Goal: Information Seeking & Learning: Learn about a topic

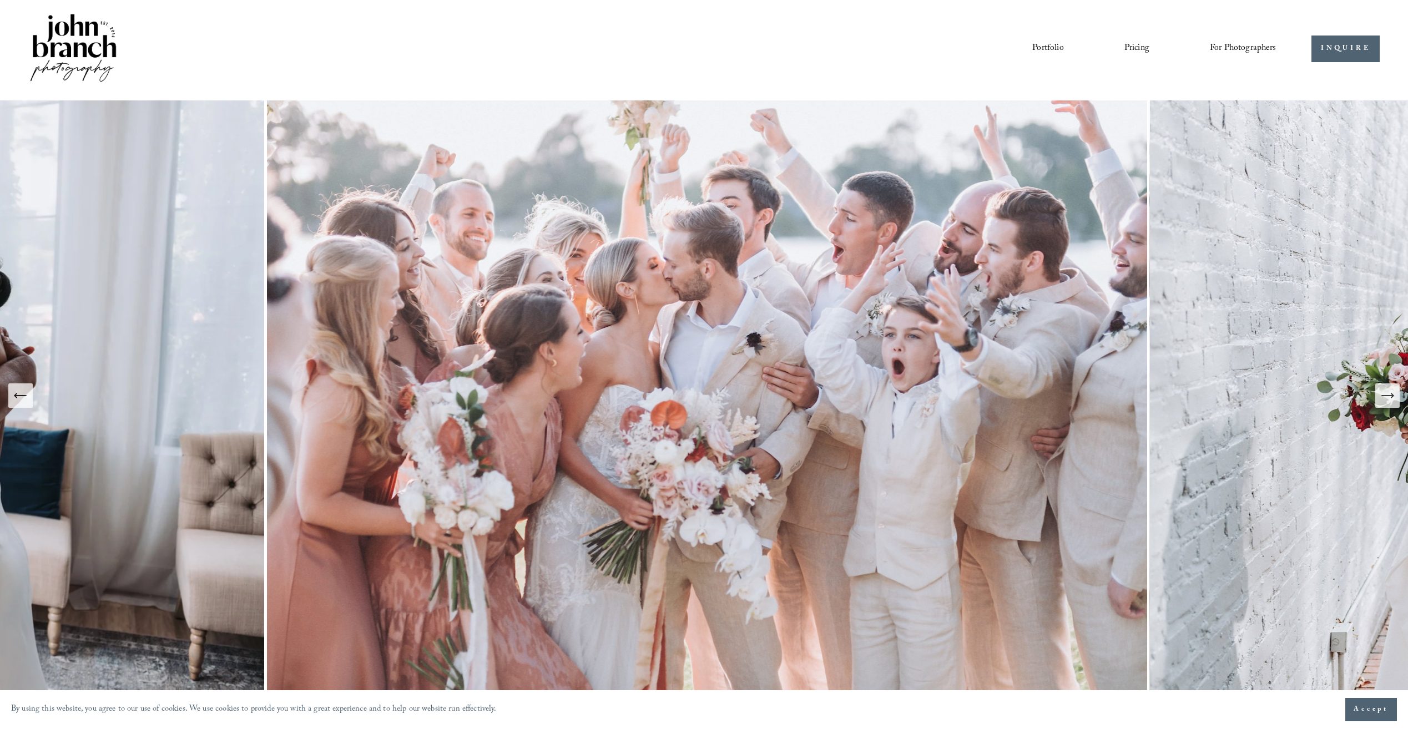
scroll to position [56, 0]
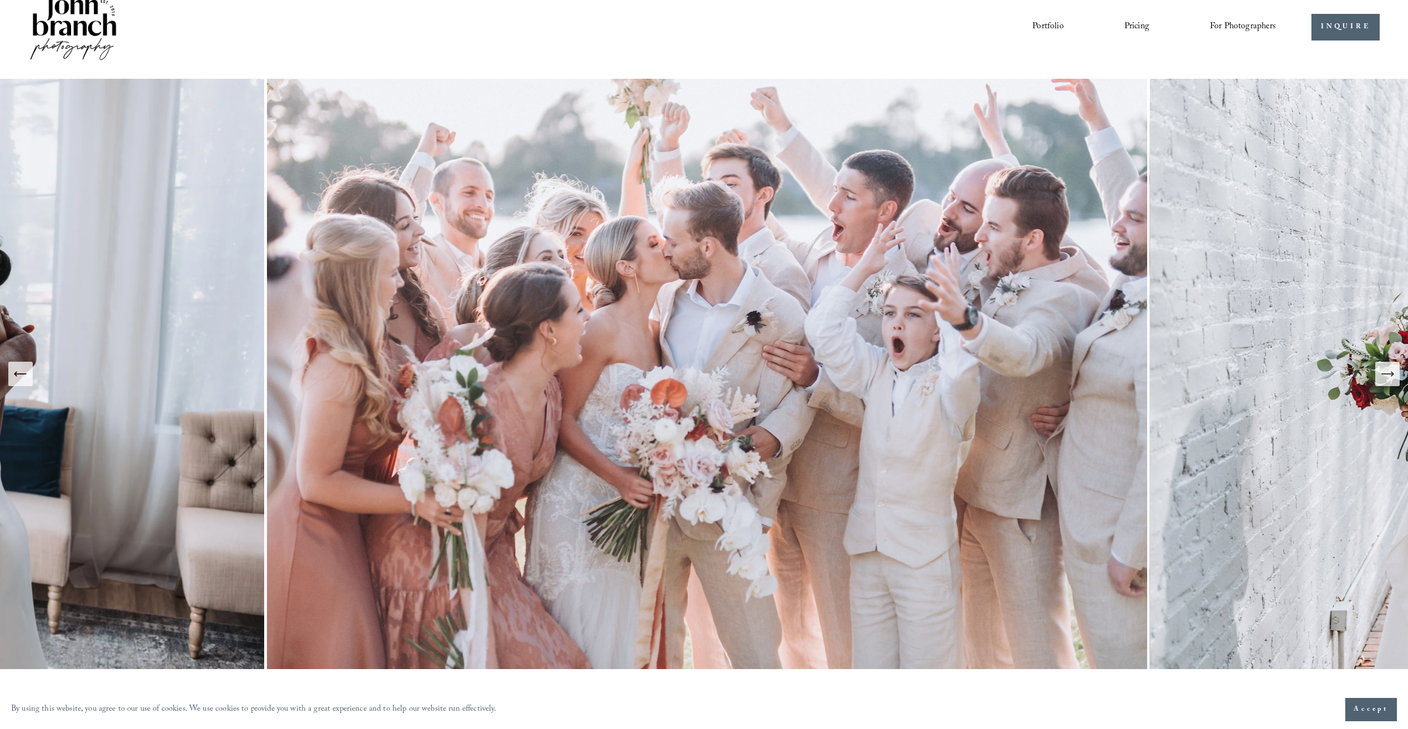
click at [985, 388] on img at bounding box center [707, 374] width 886 height 591
click at [1389, 379] on icon "Next Slide" at bounding box center [1388, 374] width 16 height 16
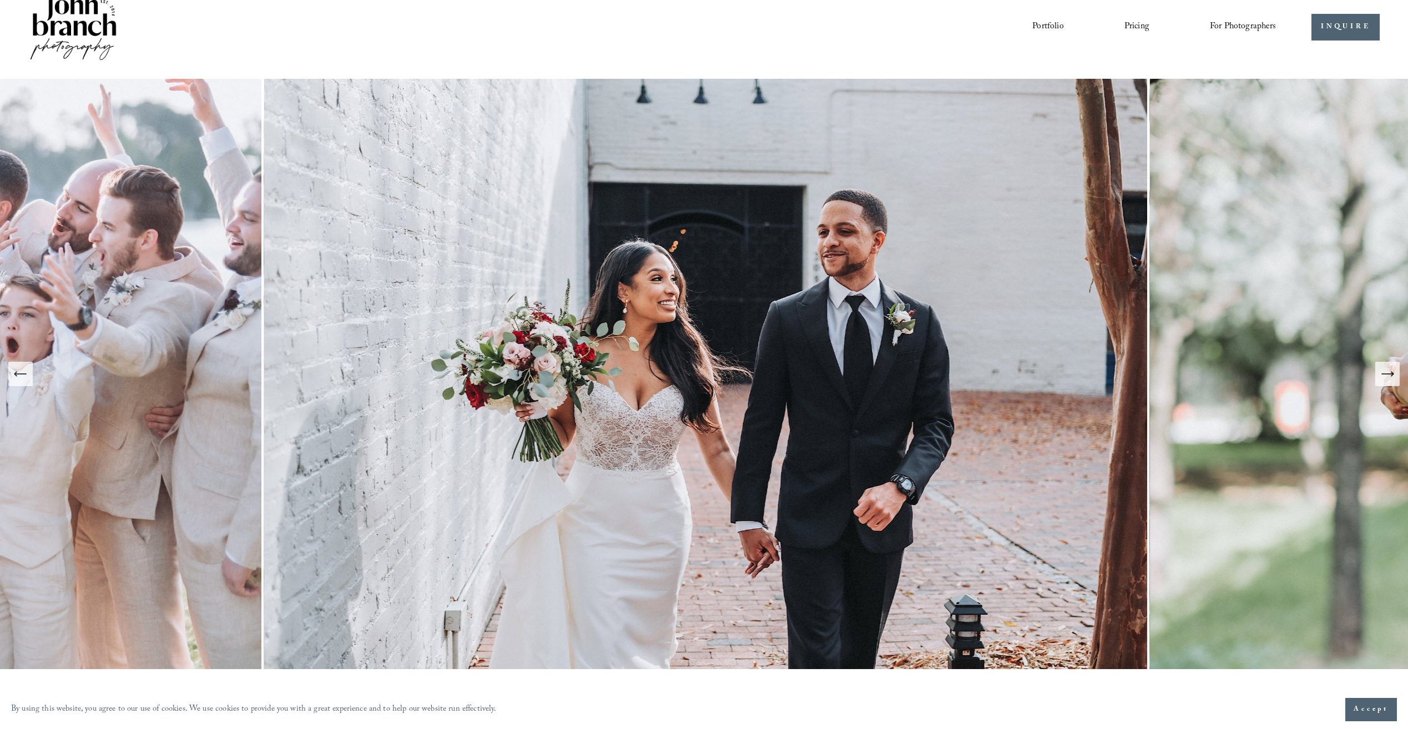
click at [1388, 380] on icon "Next Slide" at bounding box center [1388, 374] width 16 height 16
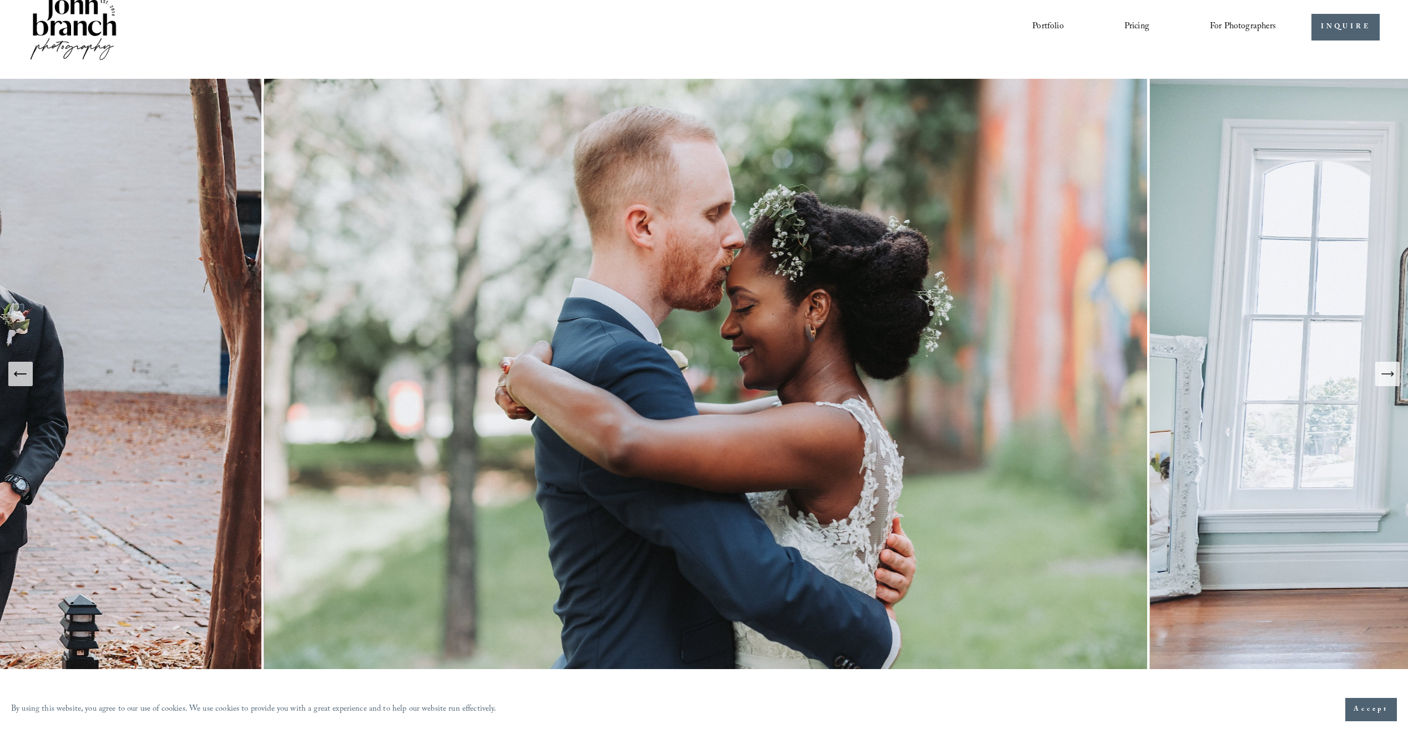
click at [1388, 380] on icon "Next Slide" at bounding box center [1388, 374] width 16 height 16
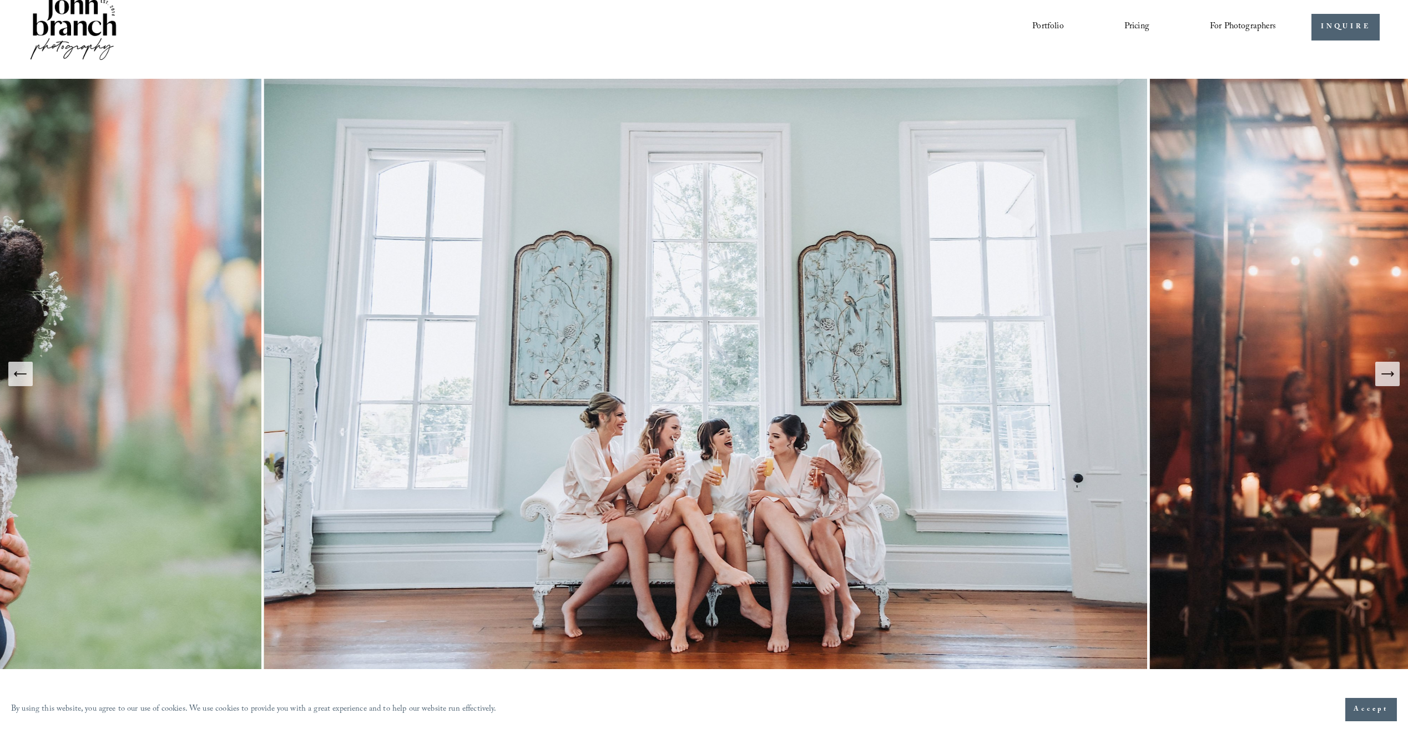
click at [1393, 379] on icon "Next Slide" at bounding box center [1388, 374] width 16 height 16
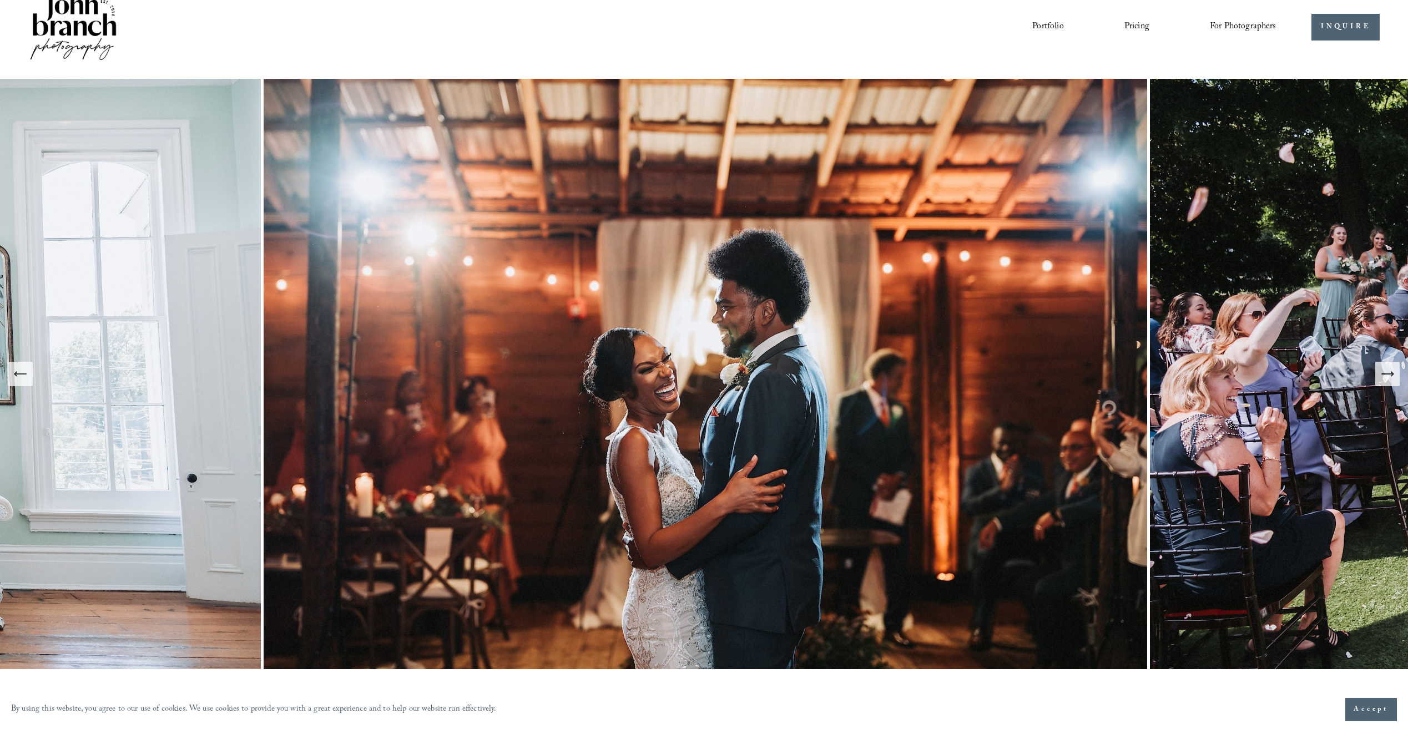
click at [1385, 365] on button "Next Slide" at bounding box center [1387, 374] width 24 height 24
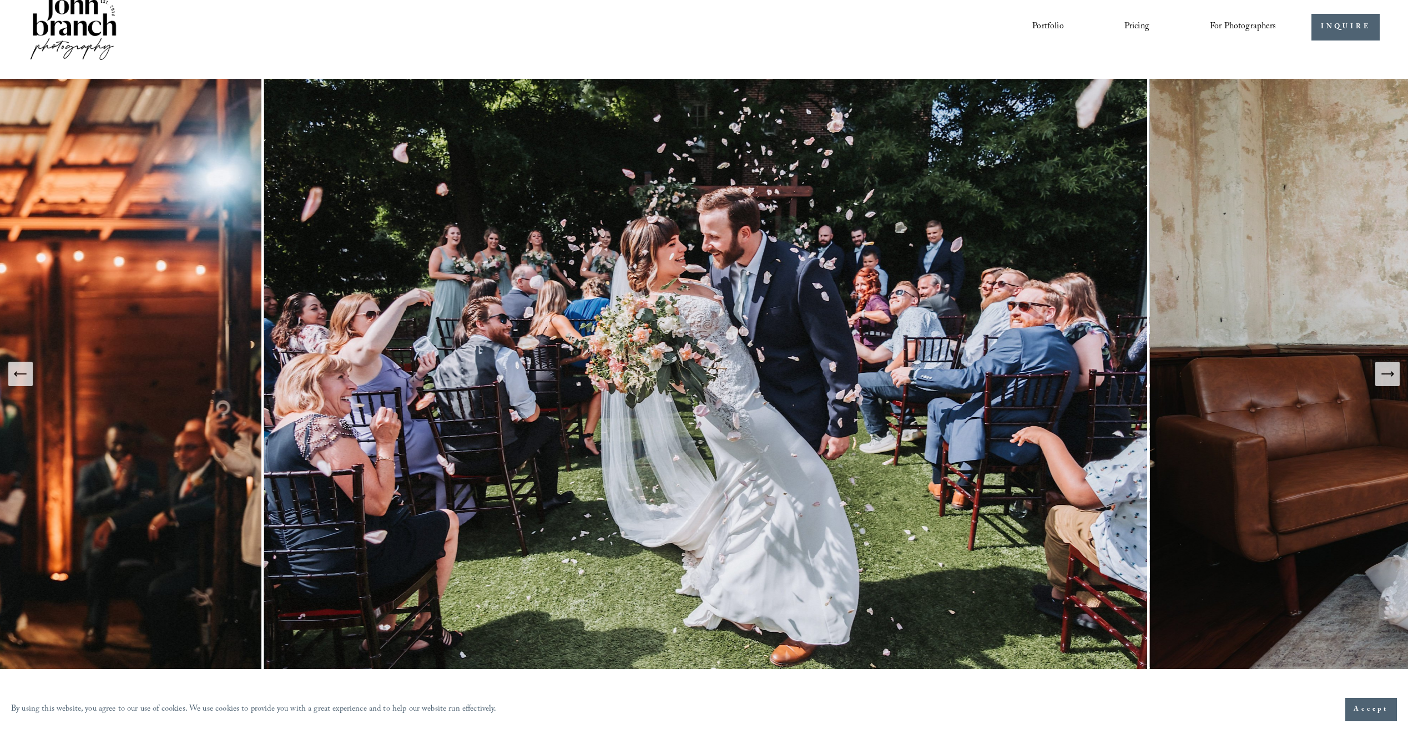
click at [1385, 370] on icon "Next Slide" at bounding box center [1388, 374] width 16 height 16
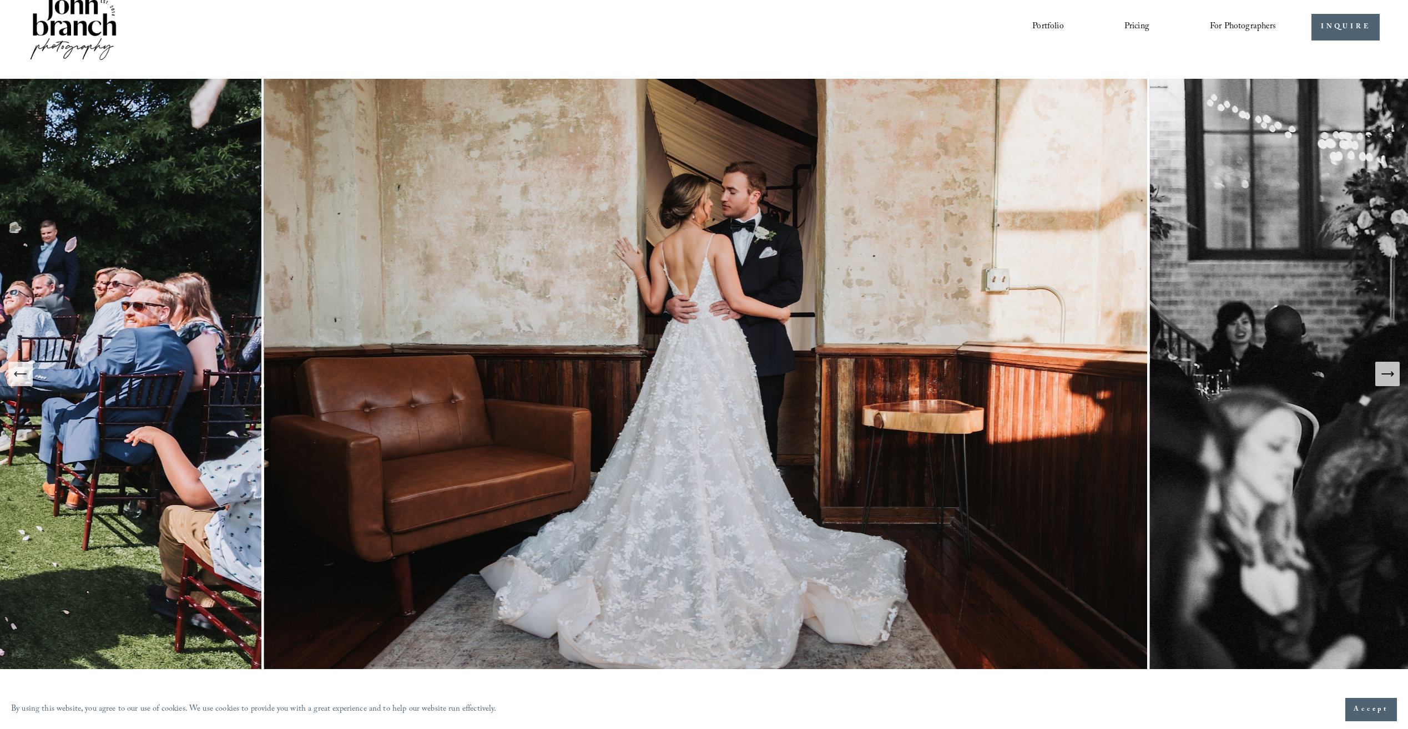
click at [1385, 370] on icon "Next Slide" at bounding box center [1388, 374] width 16 height 16
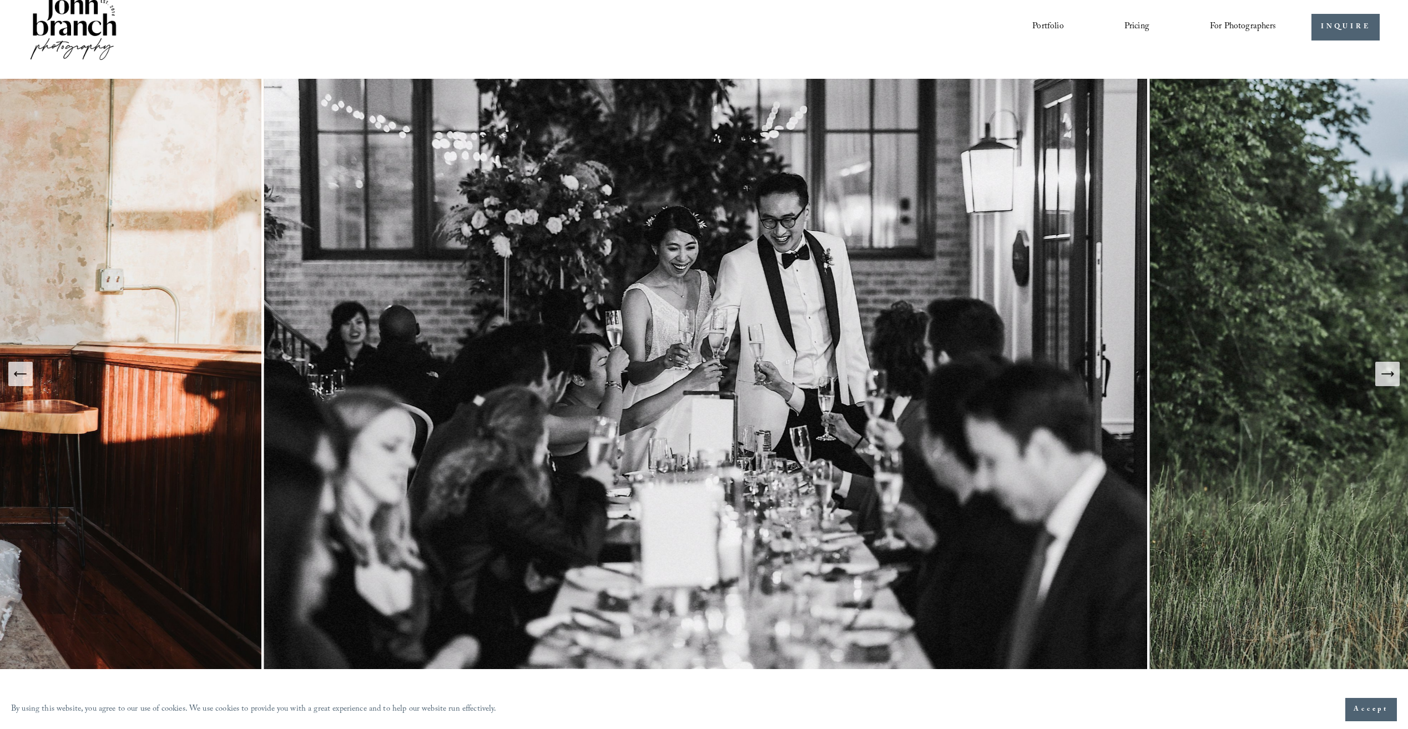
click at [1385, 370] on icon "Next Slide" at bounding box center [1388, 374] width 16 height 16
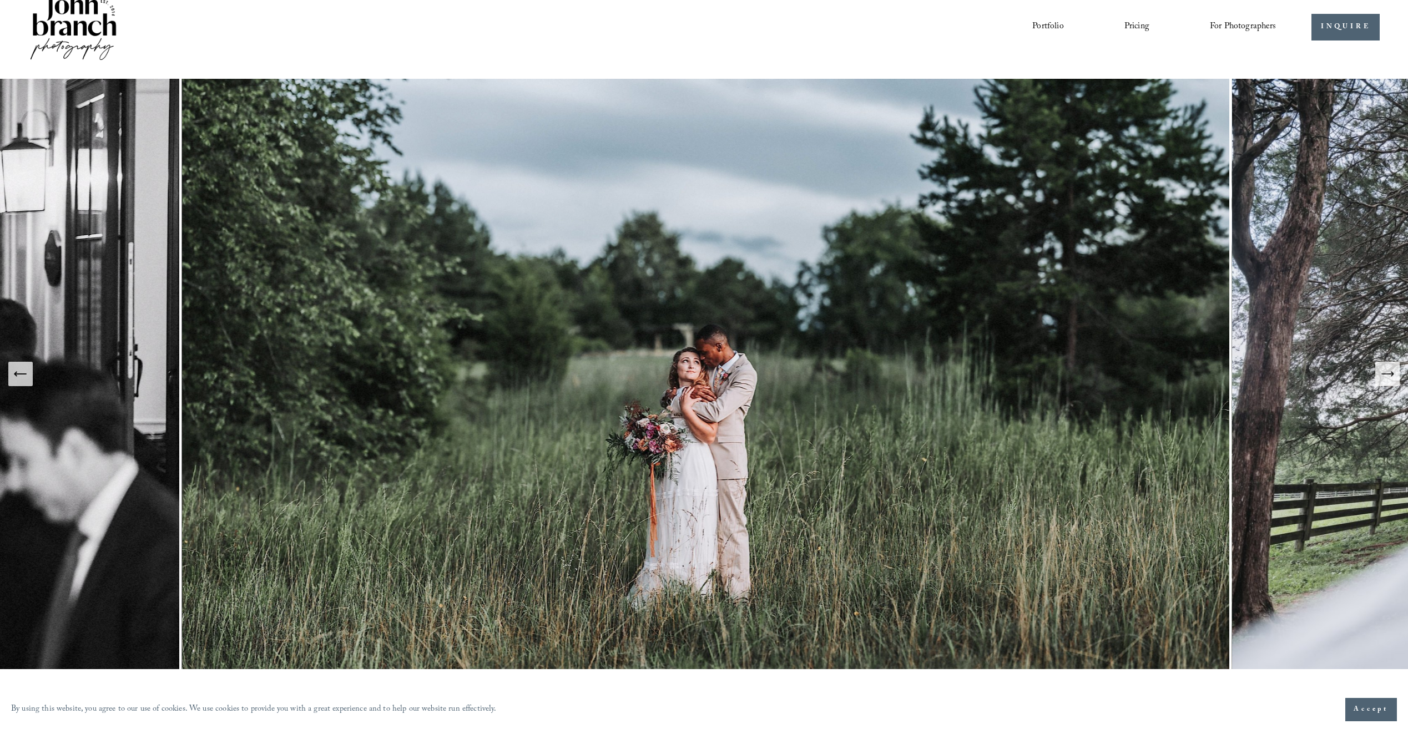
click at [1385, 370] on icon "Next Slide" at bounding box center [1388, 374] width 16 height 16
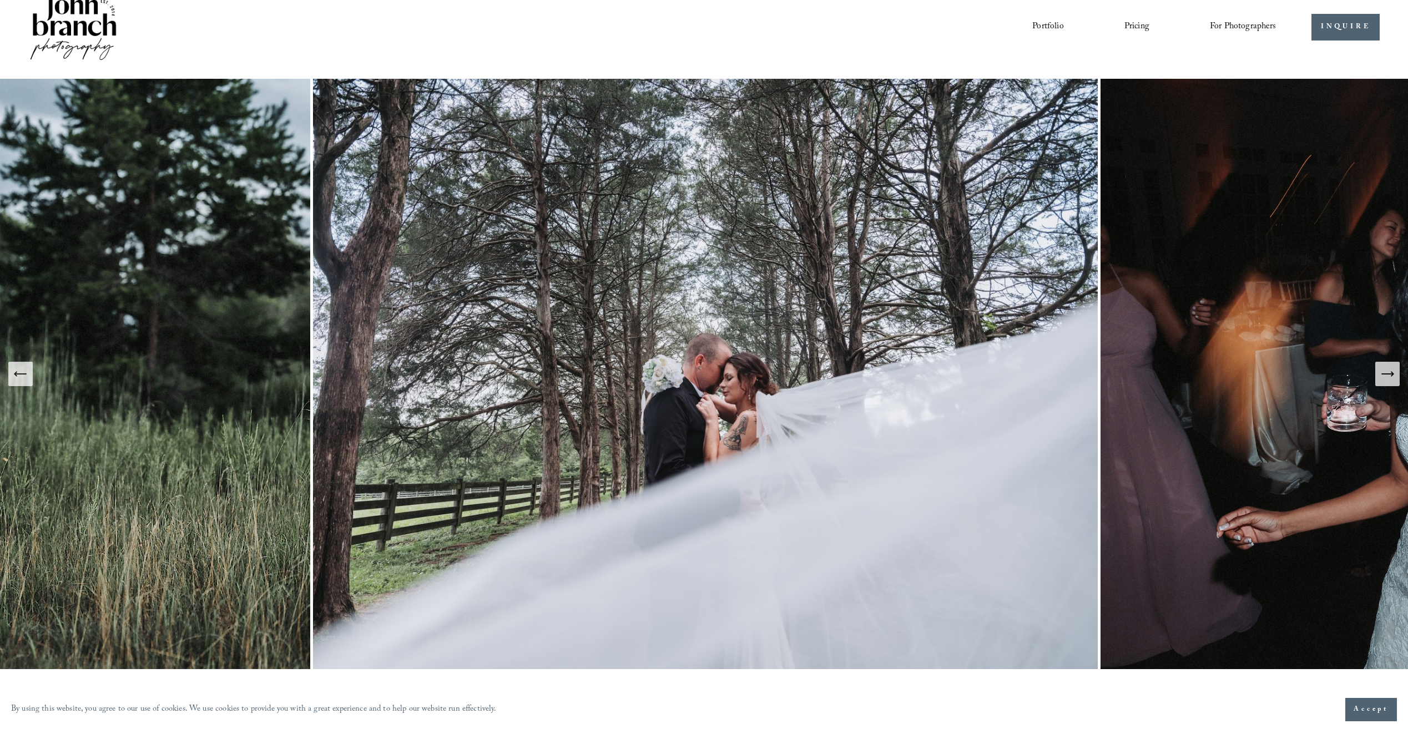
click at [1385, 370] on icon "Next Slide" at bounding box center [1388, 374] width 16 height 16
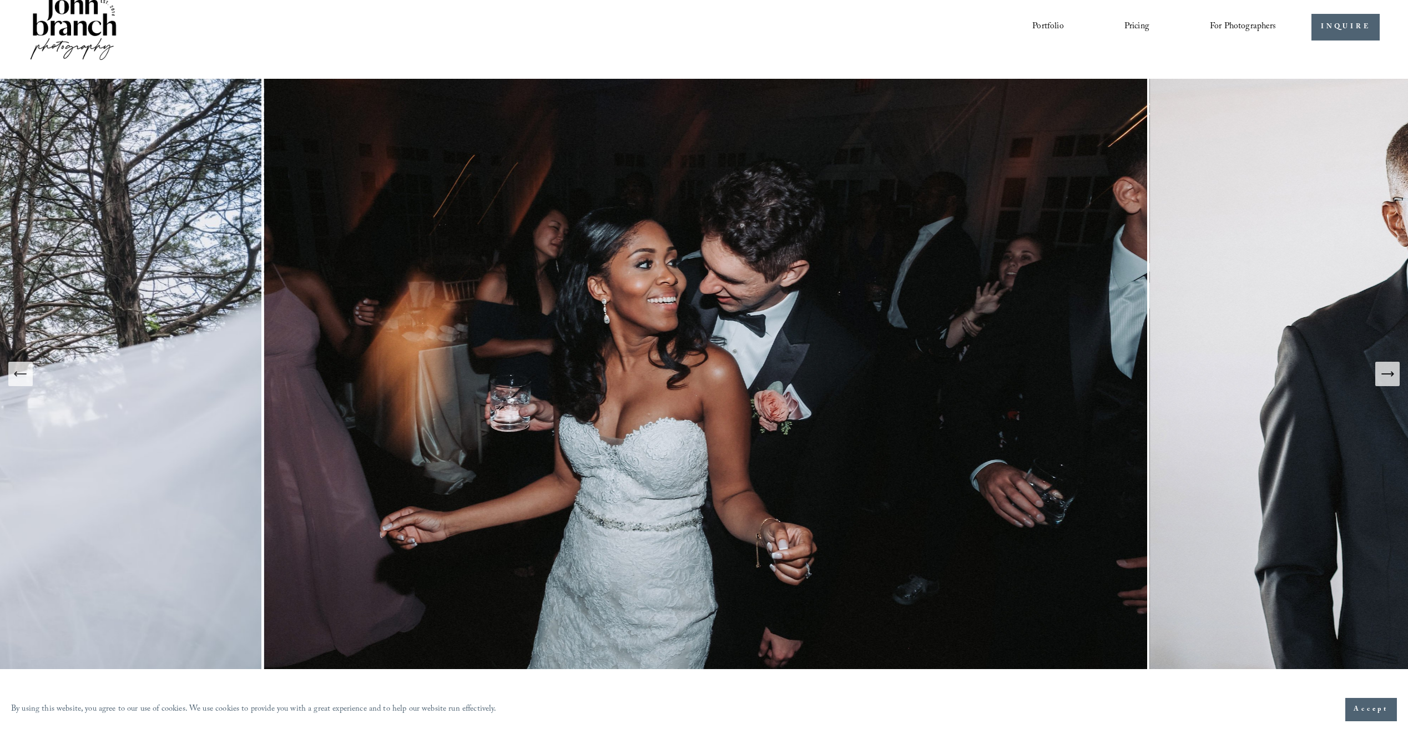
click at [1385, 370] on icon "Next Slide" at bounding box center [1388, 374] width 16 height 16
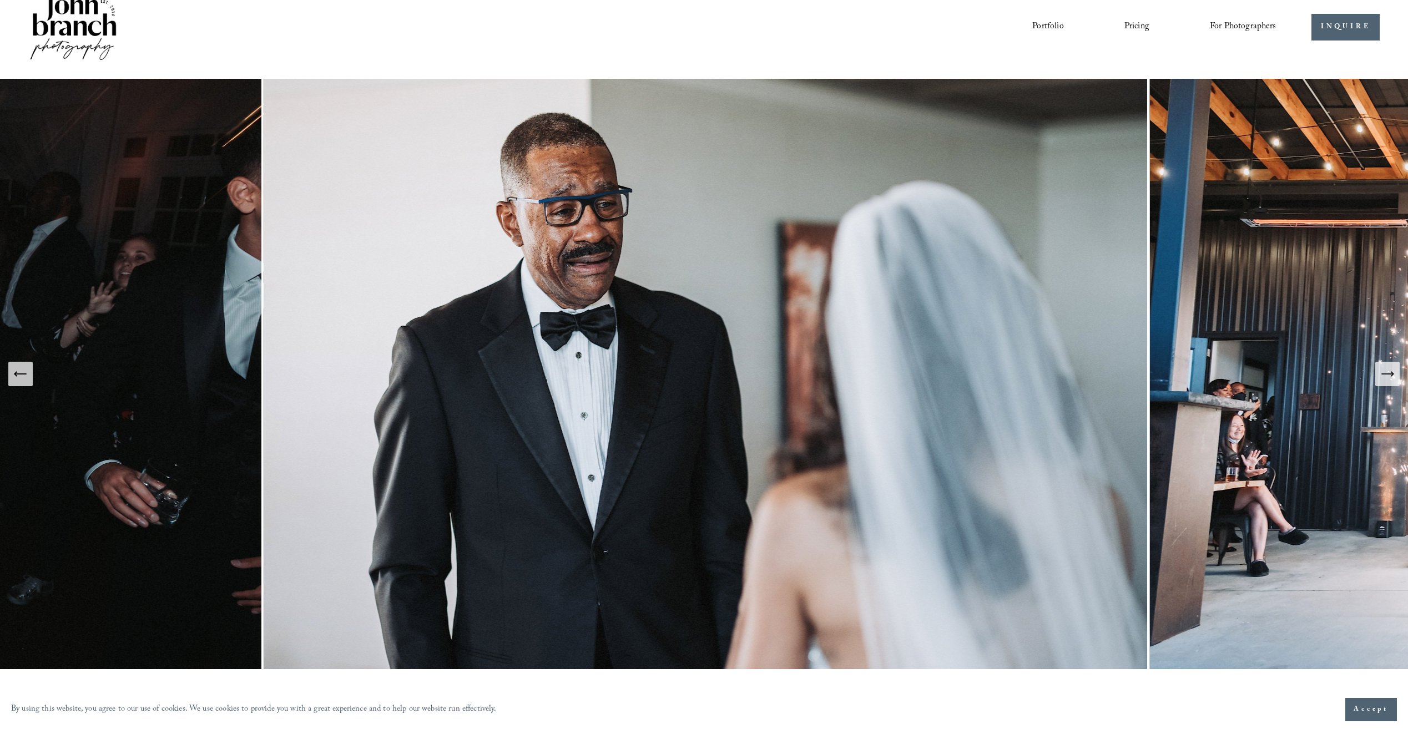
click at [1385, 370] on icon "Next Slide" at bounding box center [1388, 374] width 16 height 16
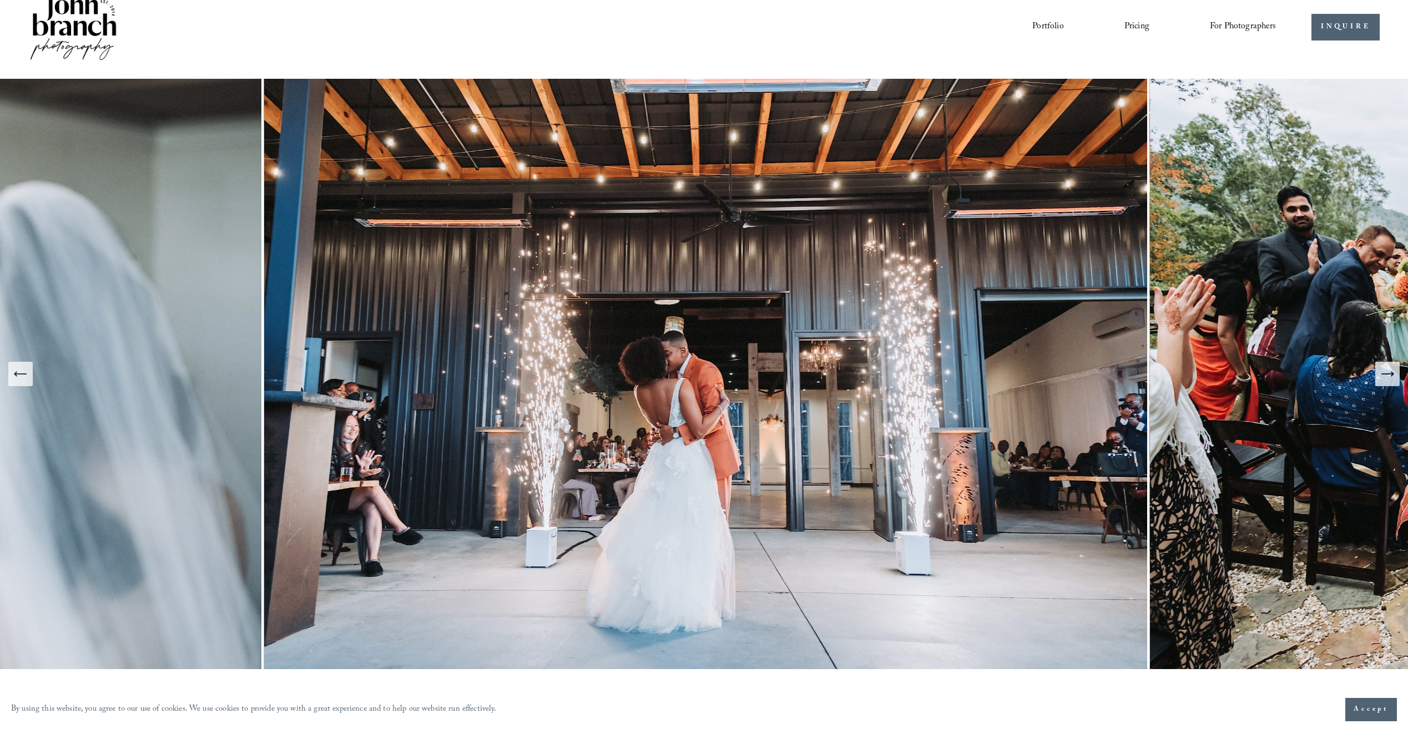
click at [1385, 370] on icon "Next Slide" at bounding box center [1388, 374] width 16 height 16
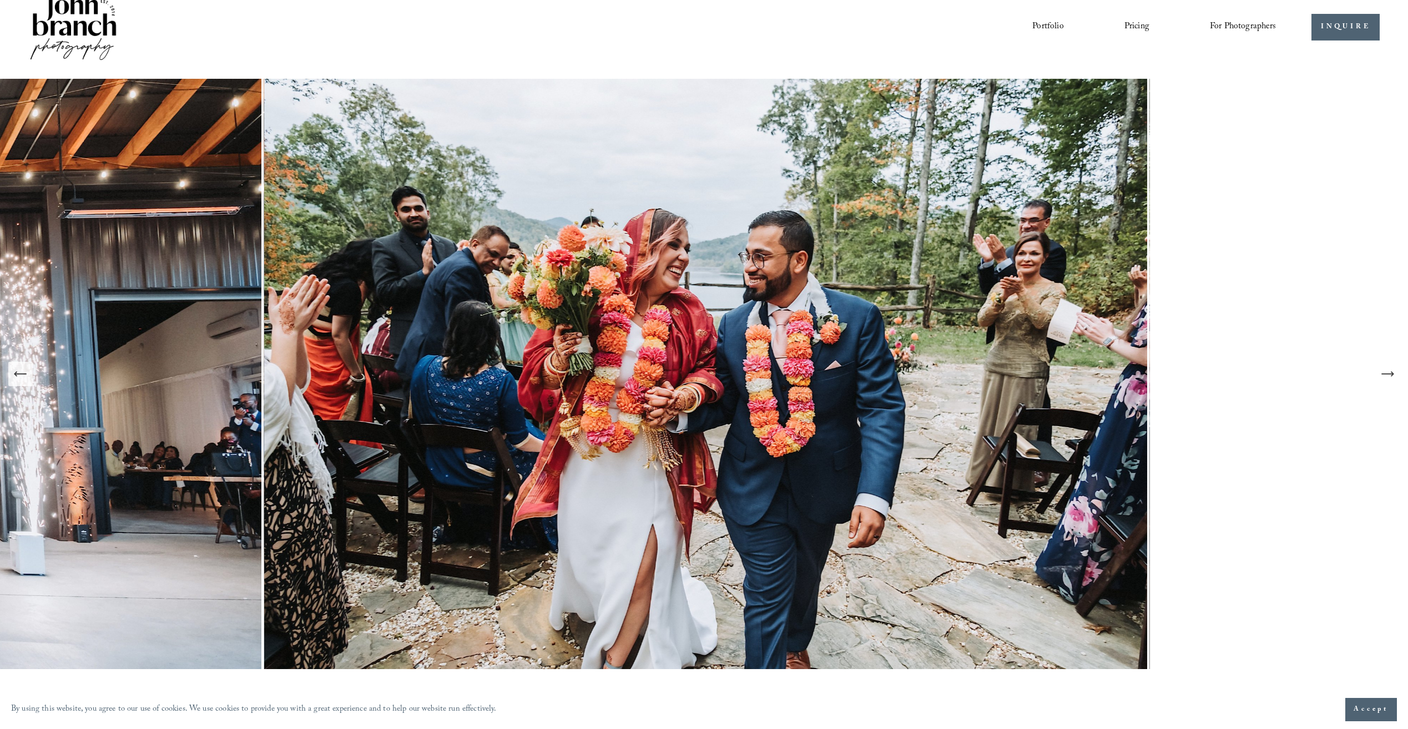
click at [1385, 370] on icon "Next Slide" at bounding box center [1388, 374] width 16 height 16
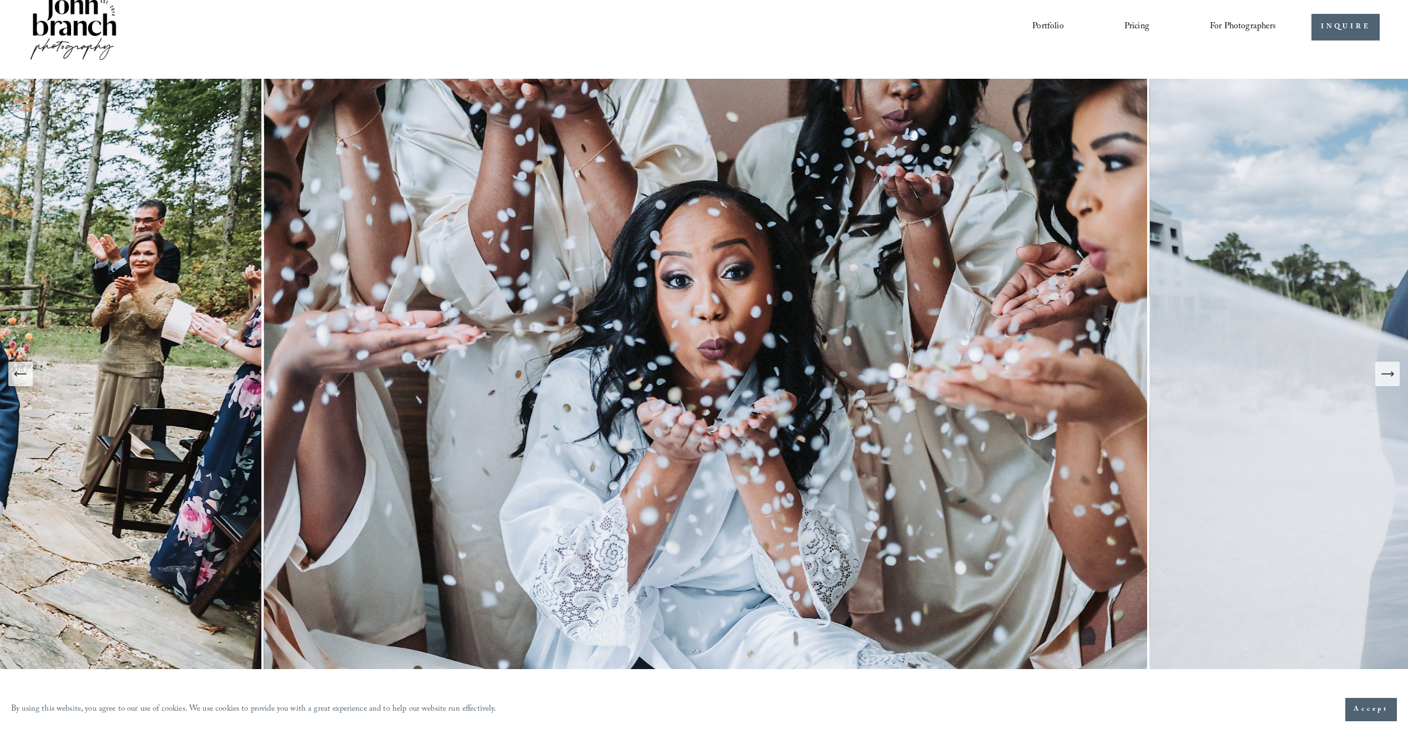
click at [1385, 370] on icon "Next Slide" at bounding box center [1388, 374] width 16 height 16
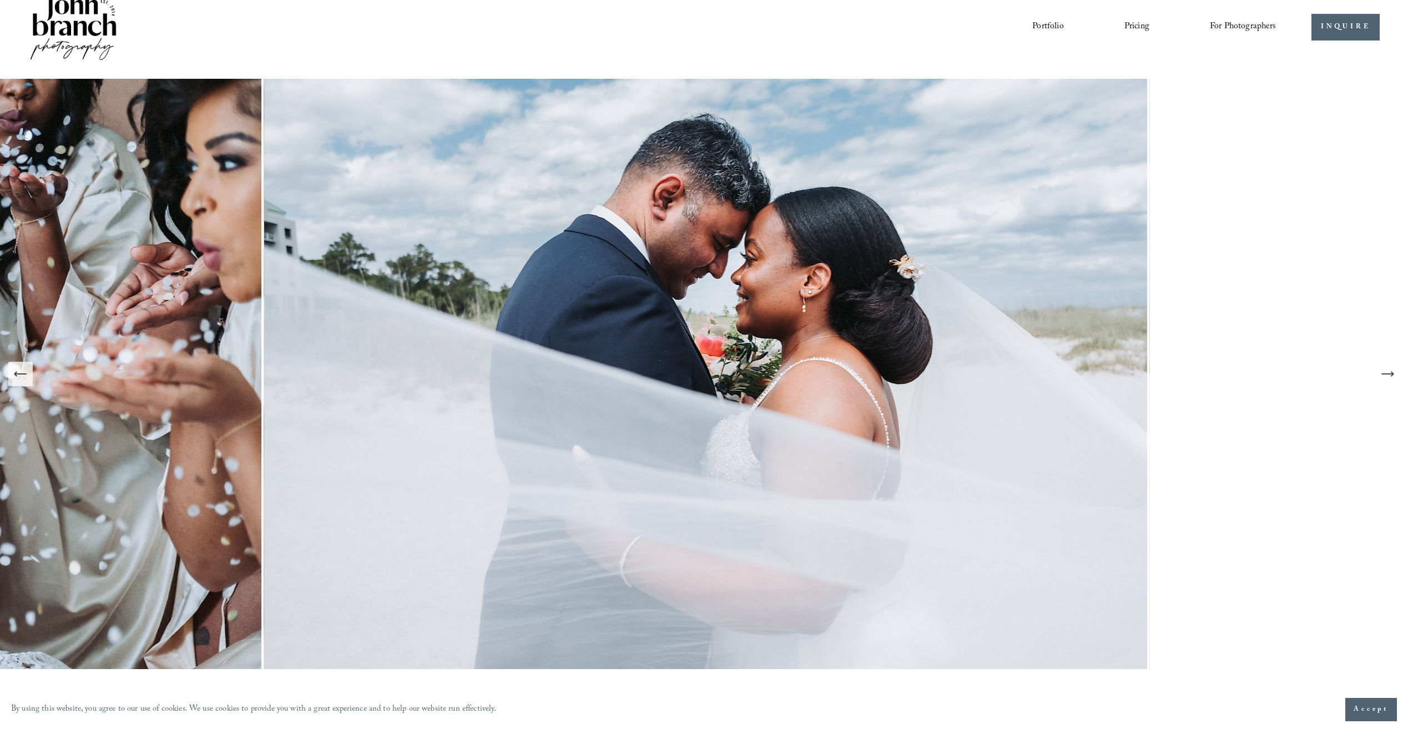
click at [1385, 370] on icon "Next Slide" at bounding box center [1388, 374] width 16 height 16
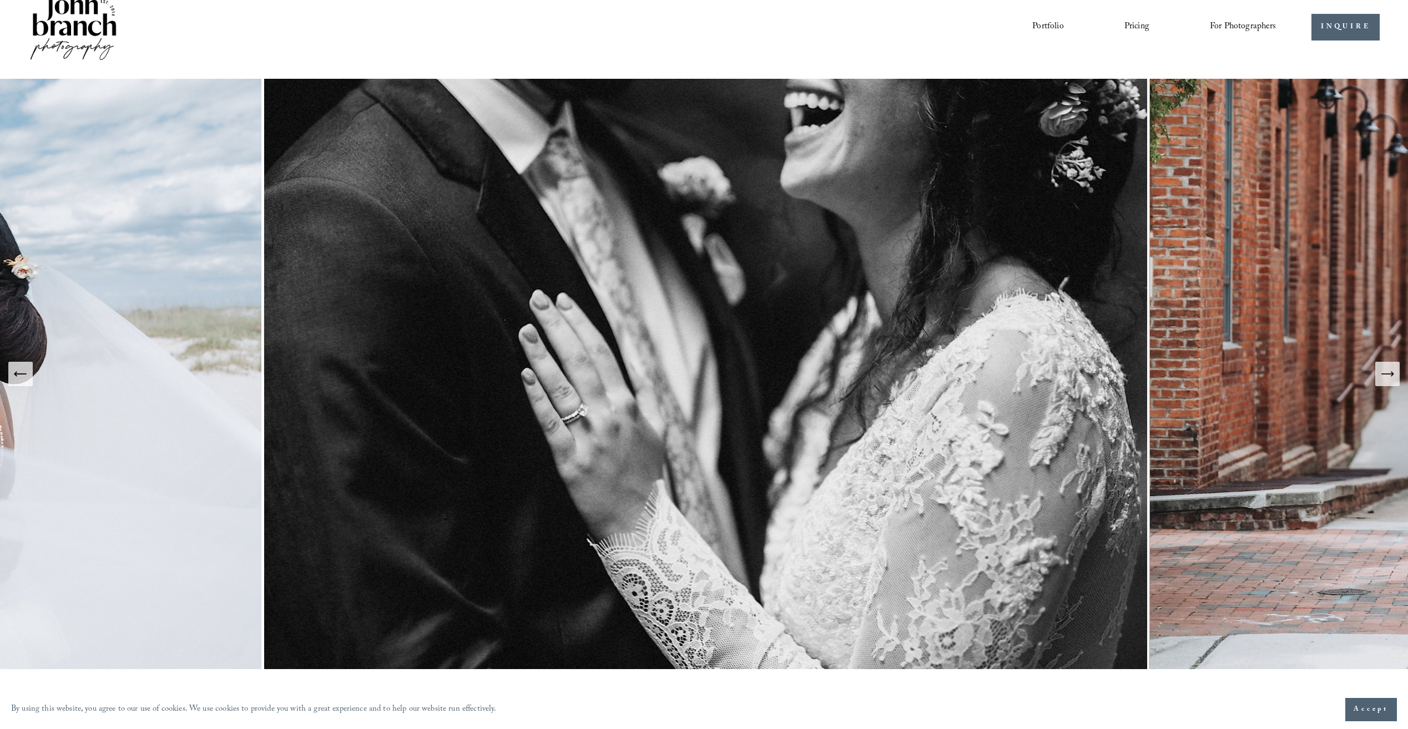
click at [1385, 370] on icon "Next Slide" at bounding box center [1388, 374] width 16 height 16
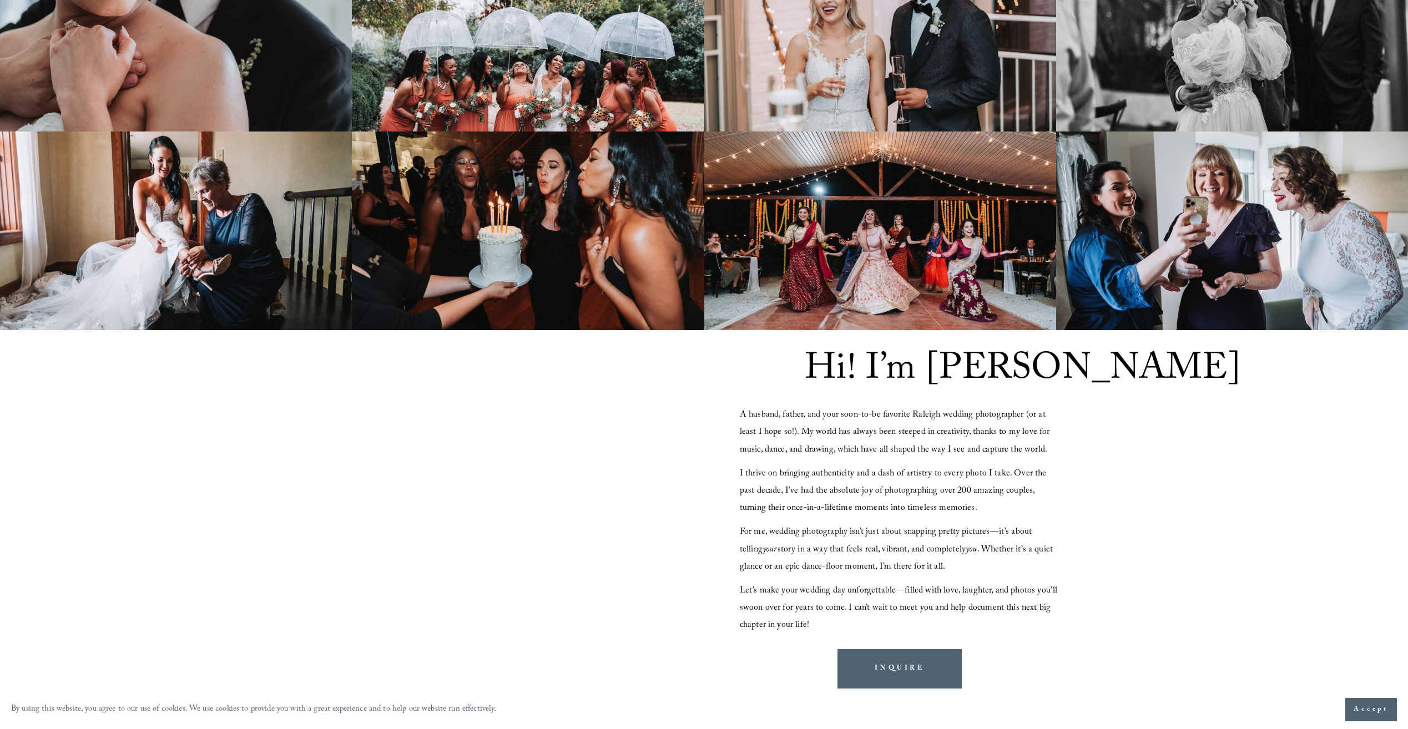
scroll to position [0, 0]
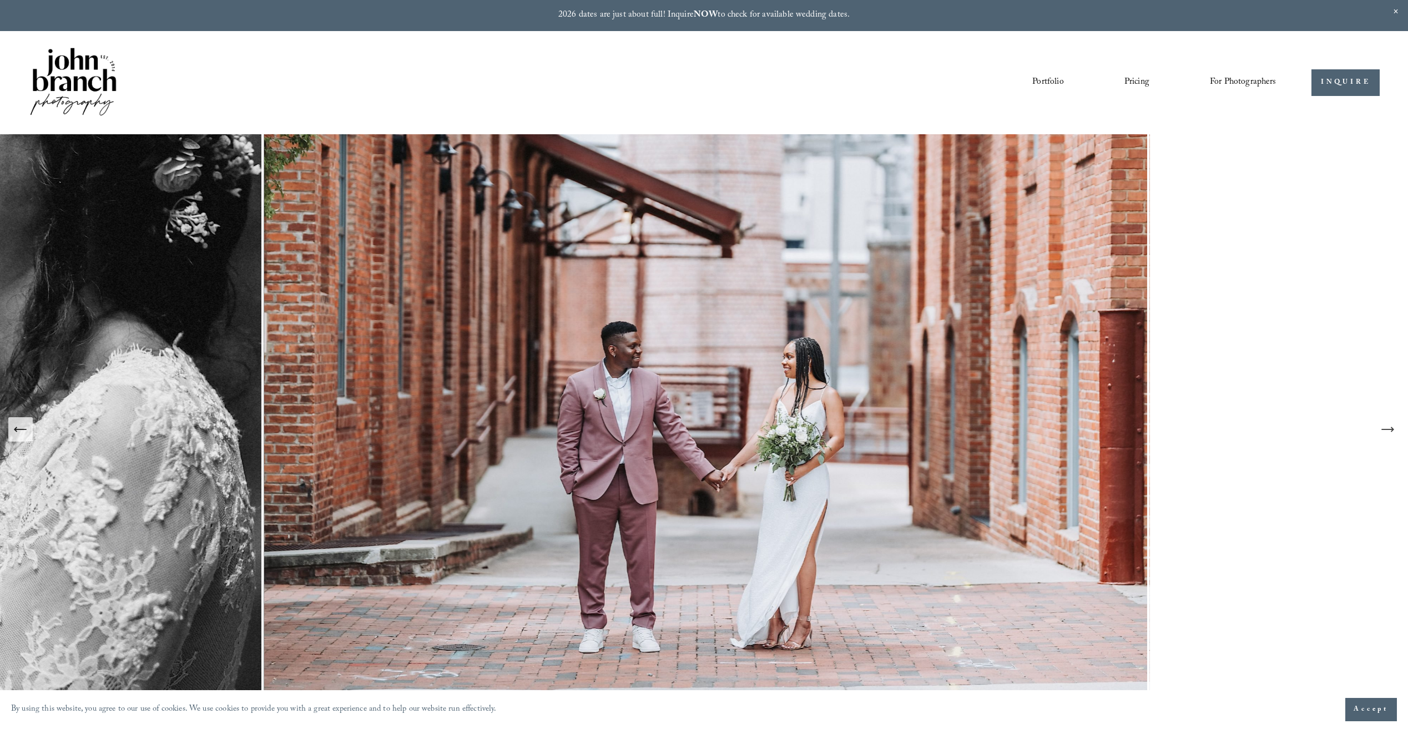
drag, startPoint x: 1148, startPoint y: 444, endPoint x: 1166, endPoint y: 219, distance: 226.1
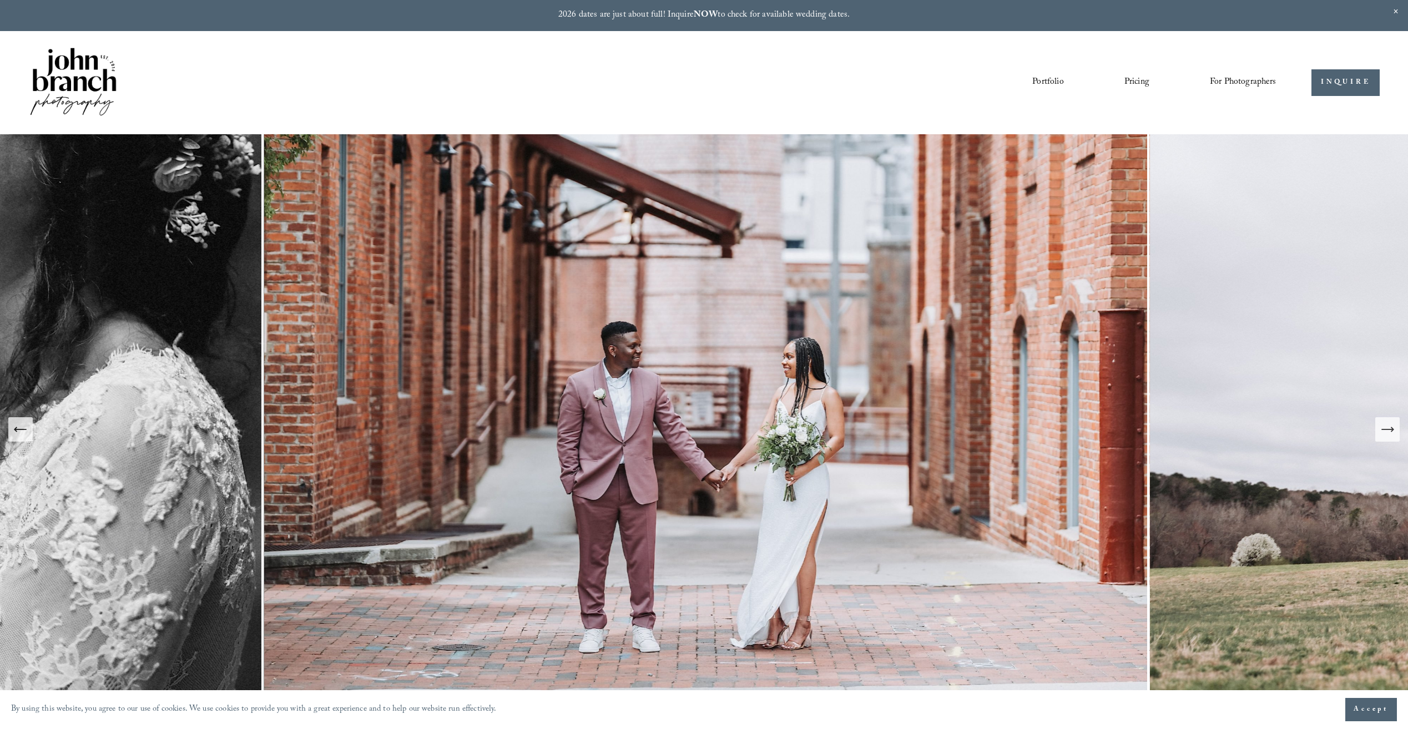
click at [1125, 81] on link "Pricing" at bounding box center [1136, 82] width 25 height 19
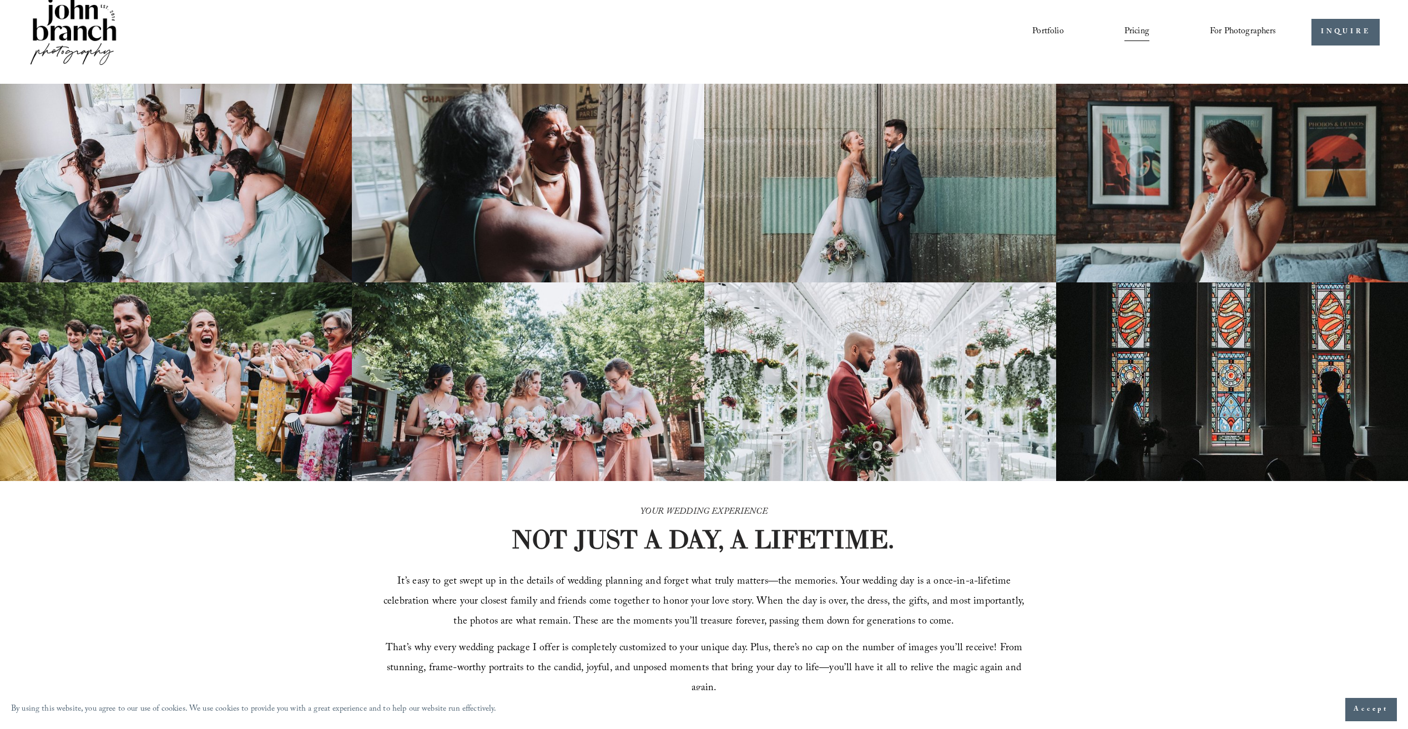
scroll to position [167, 0]
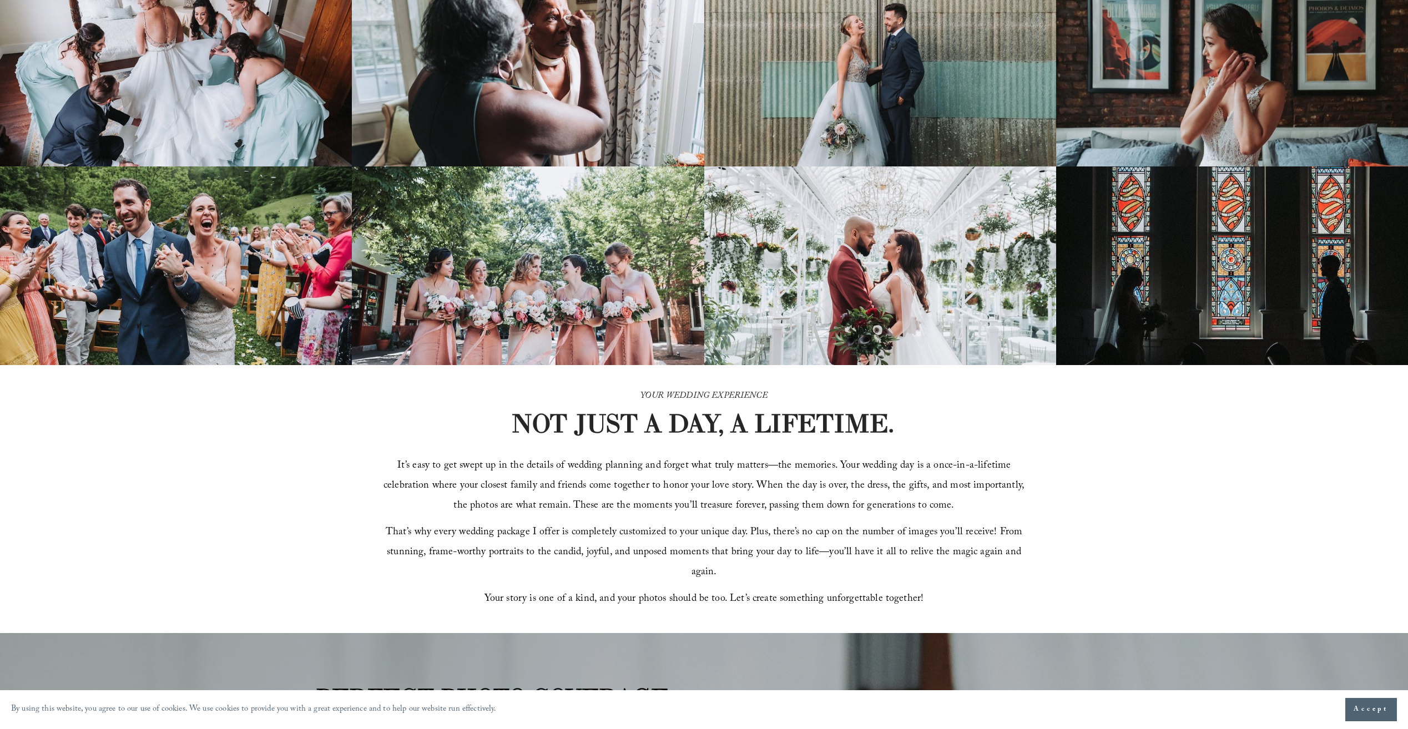
click at [300, 472] on div "YOUR WEDDING EXPERIENCE NOT JUST A DAY, A LIFETIME. It’s easy to get swept up i…" at bounding box center [704, 499] width 1408 height 268
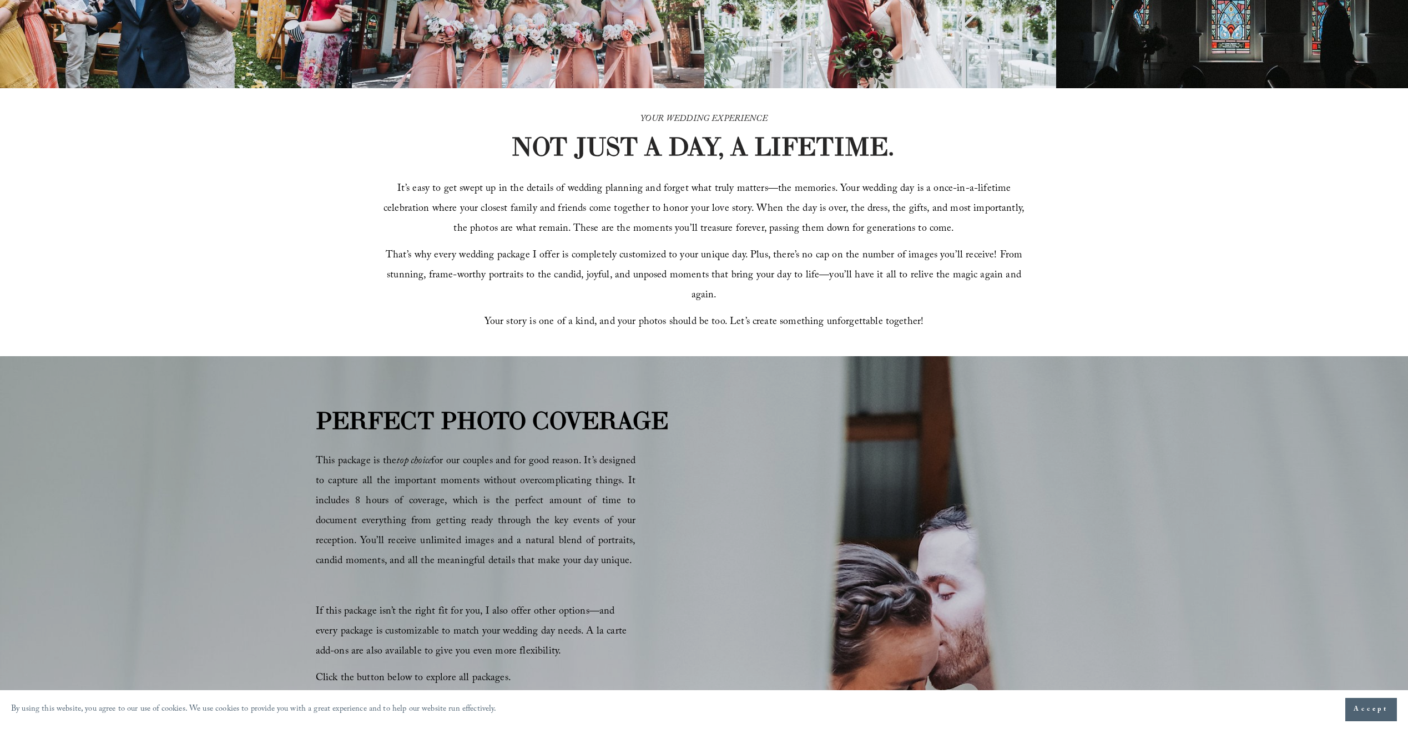
scroll to position [444, 0]
click at [497, 267] on span "That’s why every wedding package I offer is completely customized to your uniqu…" at bounding box center [706, 275] width 640 height 57
click at [376, 205] on div "YOUR WEDDING EXPERIENCE NOT JUST A DAY, A LIFETIME. It’s easy to get swept up i…" at bounding box center [704, 222] width 1408 height 268
click at [531, 238] on span "It’s easy to get swept up in the details of wedding planning and forget what tr…" at bounding box center [706, 208] width 644 height 57
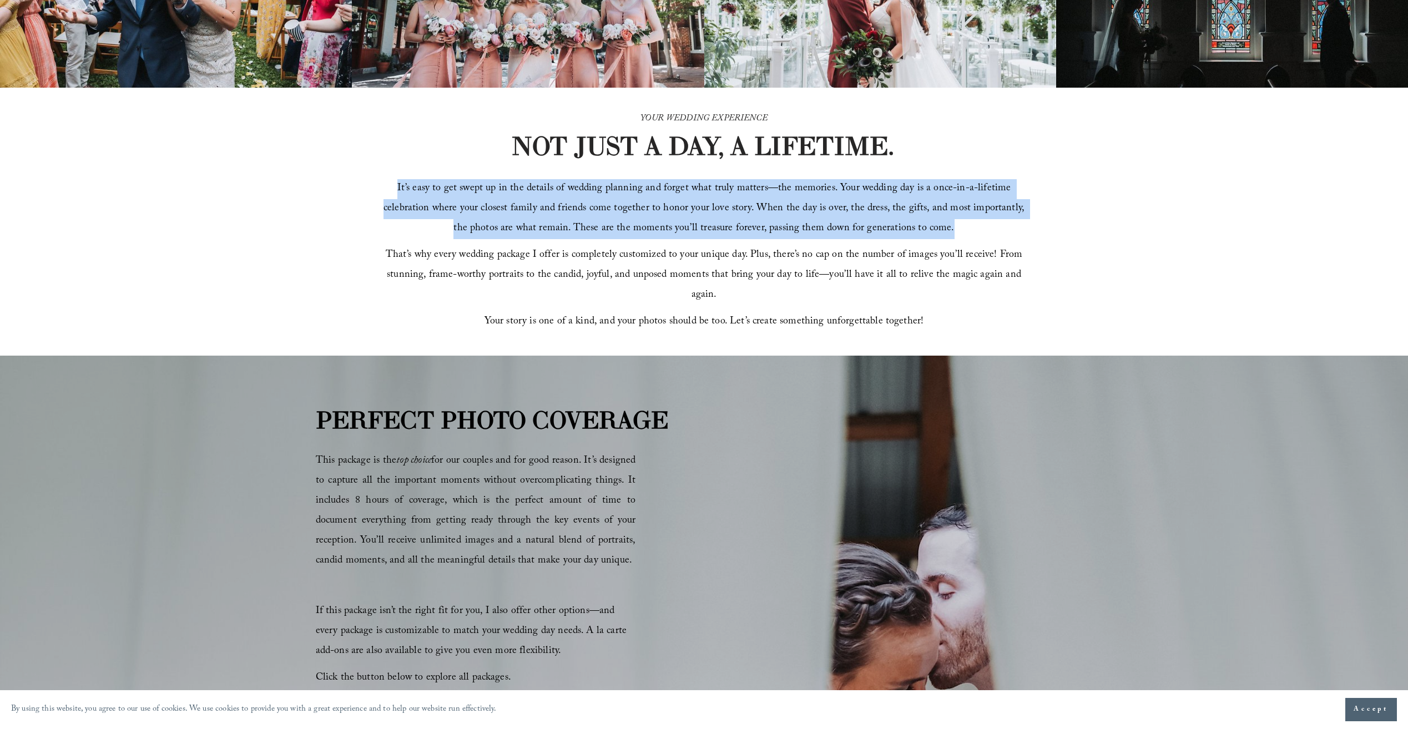
click at [531, 238] on span "It’s easy to get swept up in the details of wedding planning and forget what tr…" at bounding box center [706, 208] width 644 height 57
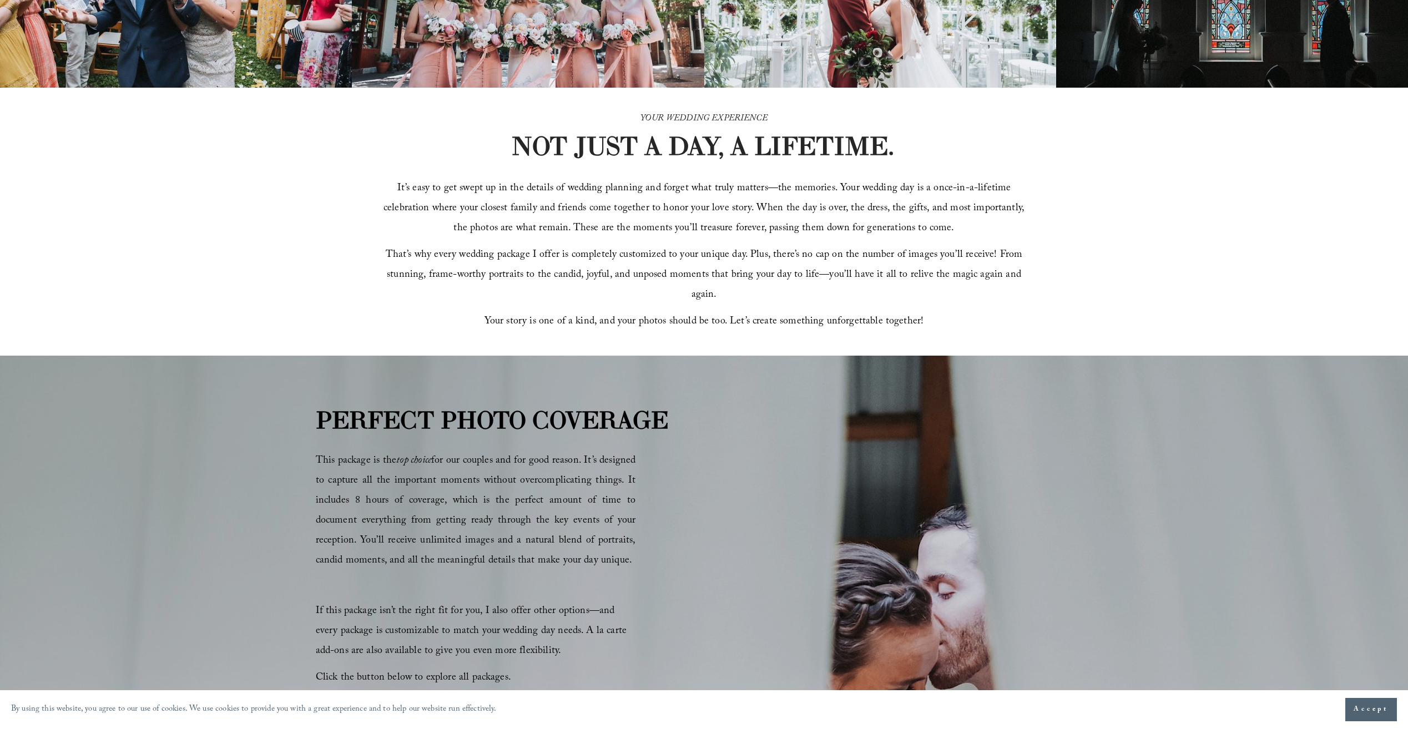
drag, startPoint x: 531, startPoint y: 238, endPoint x: 604, endPoint y: 313, distance: 105.6
click at [604, 314] on span "Your story is one of a kind, and your photos should be too. Let’s create someth…" at bounding box center [705, 322] width 440 height 17
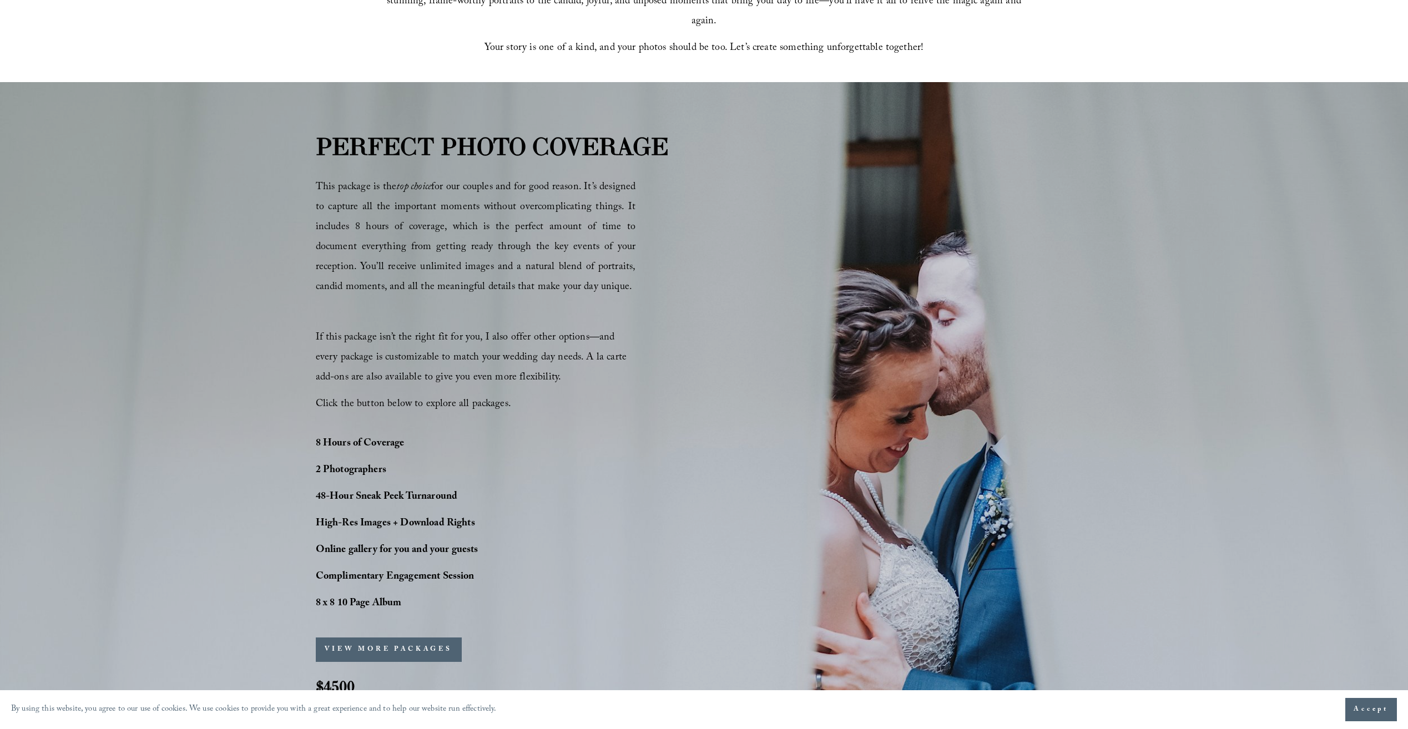
scroll to position [722, 0]
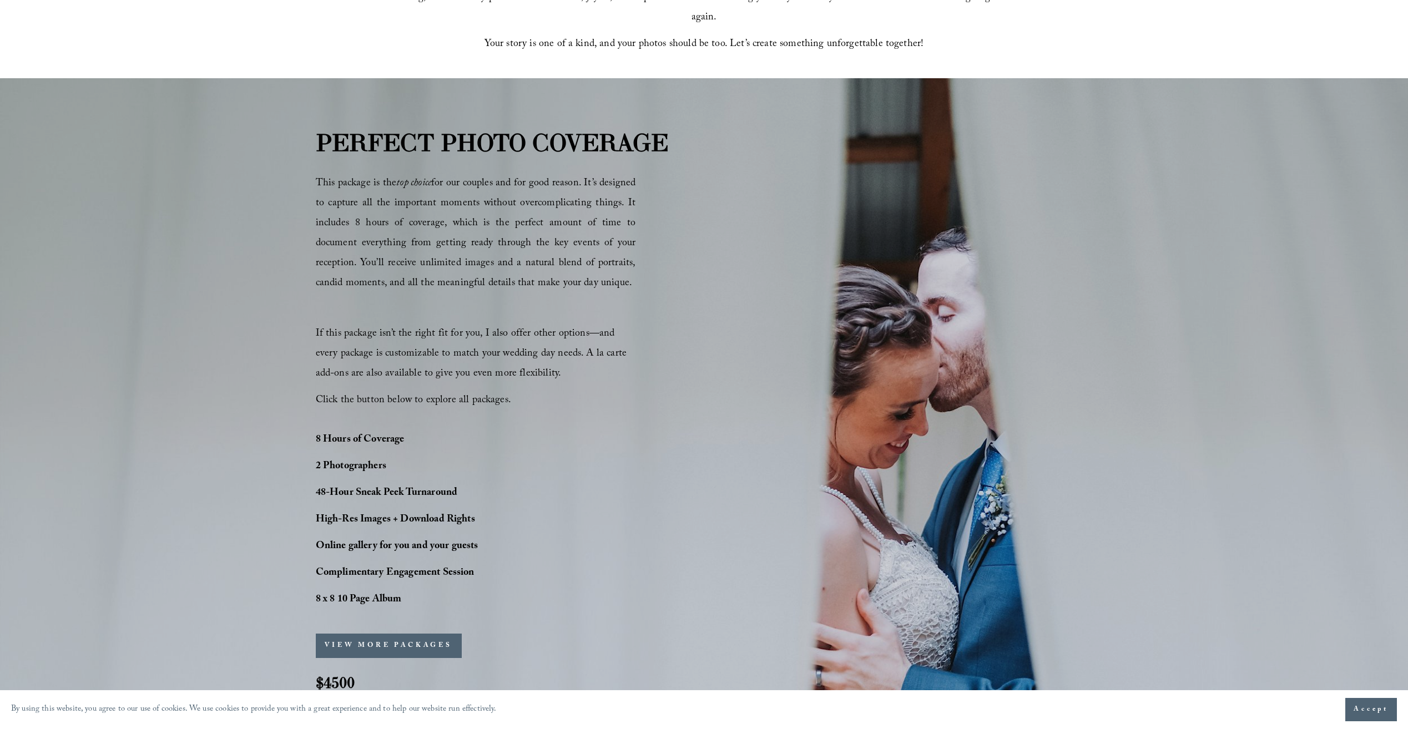
click at [470, 200] on span "This package is the top choice for our couples and for good reason. It’s design…" at bounding box center [476, 233] width 320 height 117
drag, startPoint x: 470, startPoint y: 200, endPoint x: 606, endPoint y: 221, distance: 137.6
click at [606, 221] on span "This package is the top choice for our couples and for good reason. It’s design…" at bounding box center [476, 233] width 320 height 117
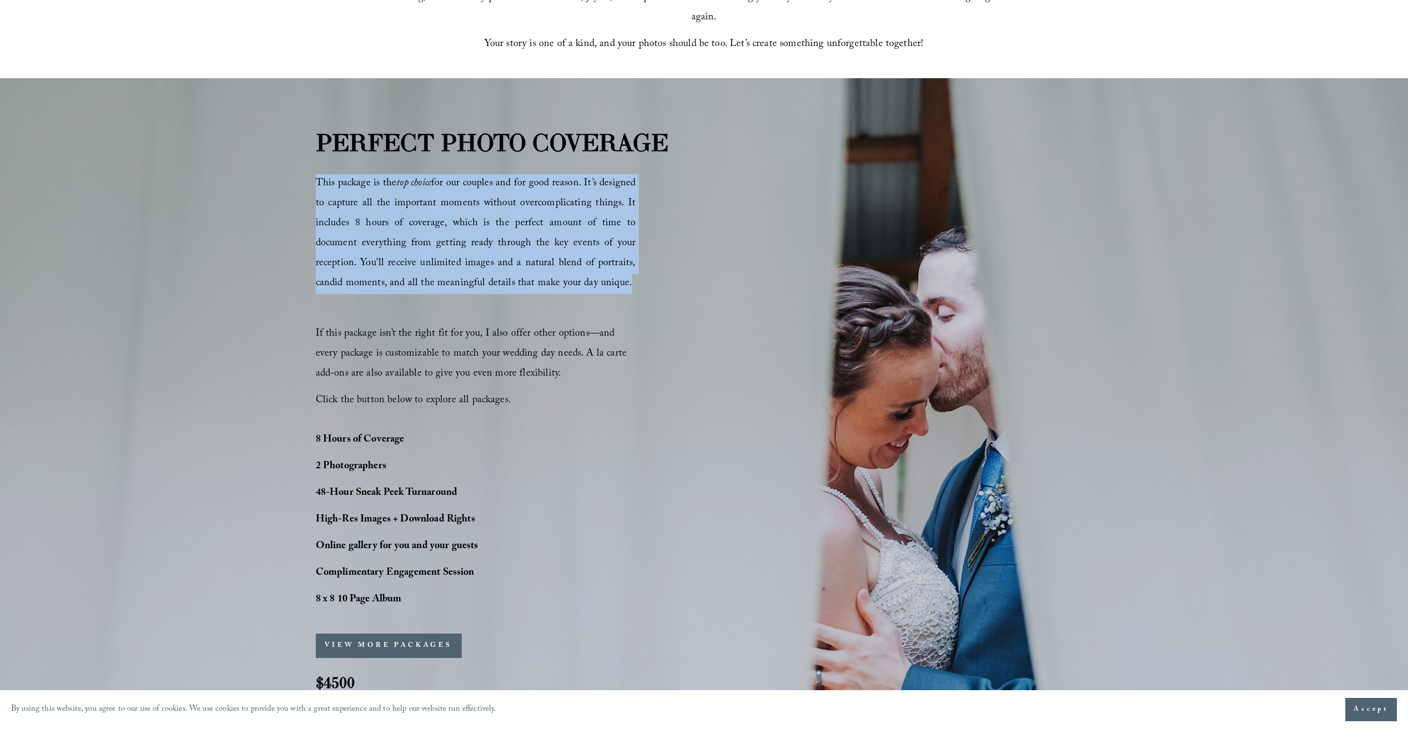
click at [606, 221] on span "This package is the top choice for our couples and for good reason. It’s design…" at bounding box center [476, 233] width 320 height 117
click at [468, 312] on p at bounding box center [476, 309] width 320 height 17
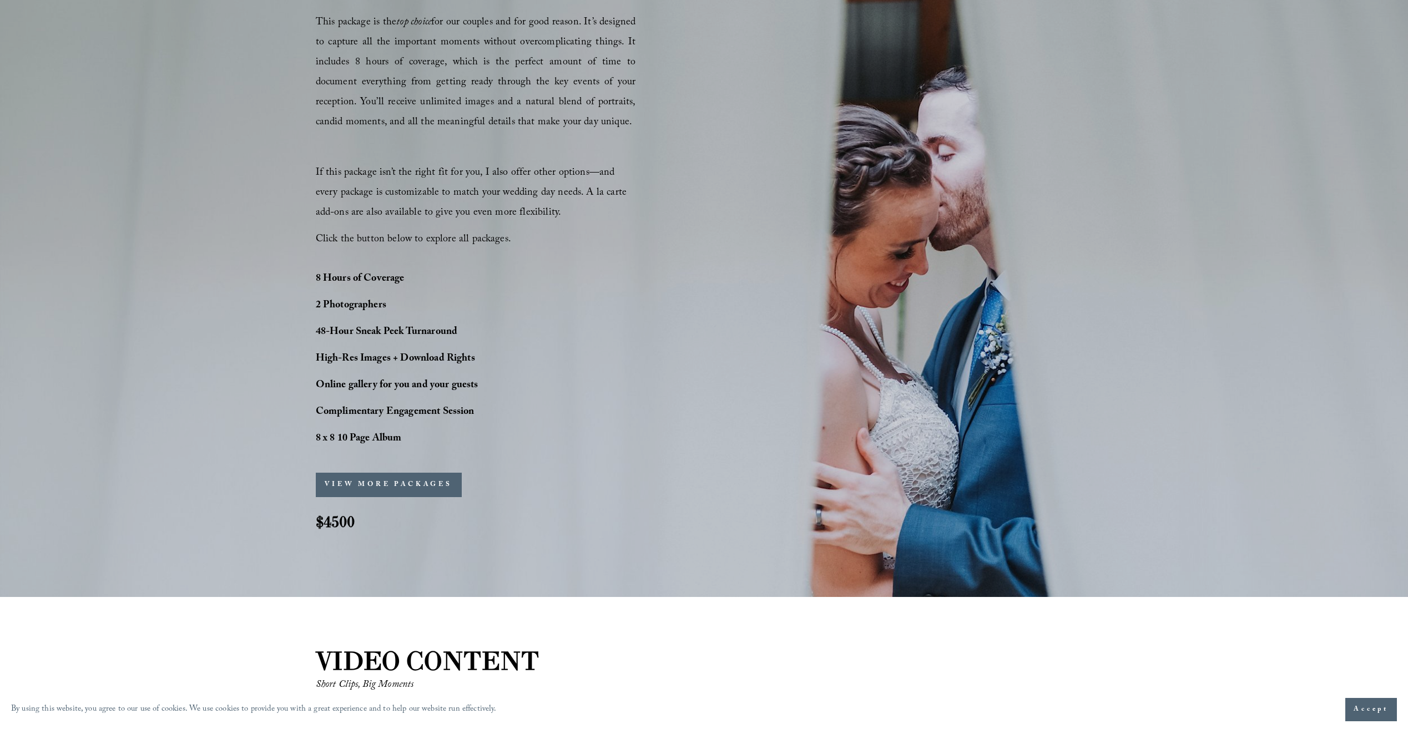
scroll to position [888, 0]
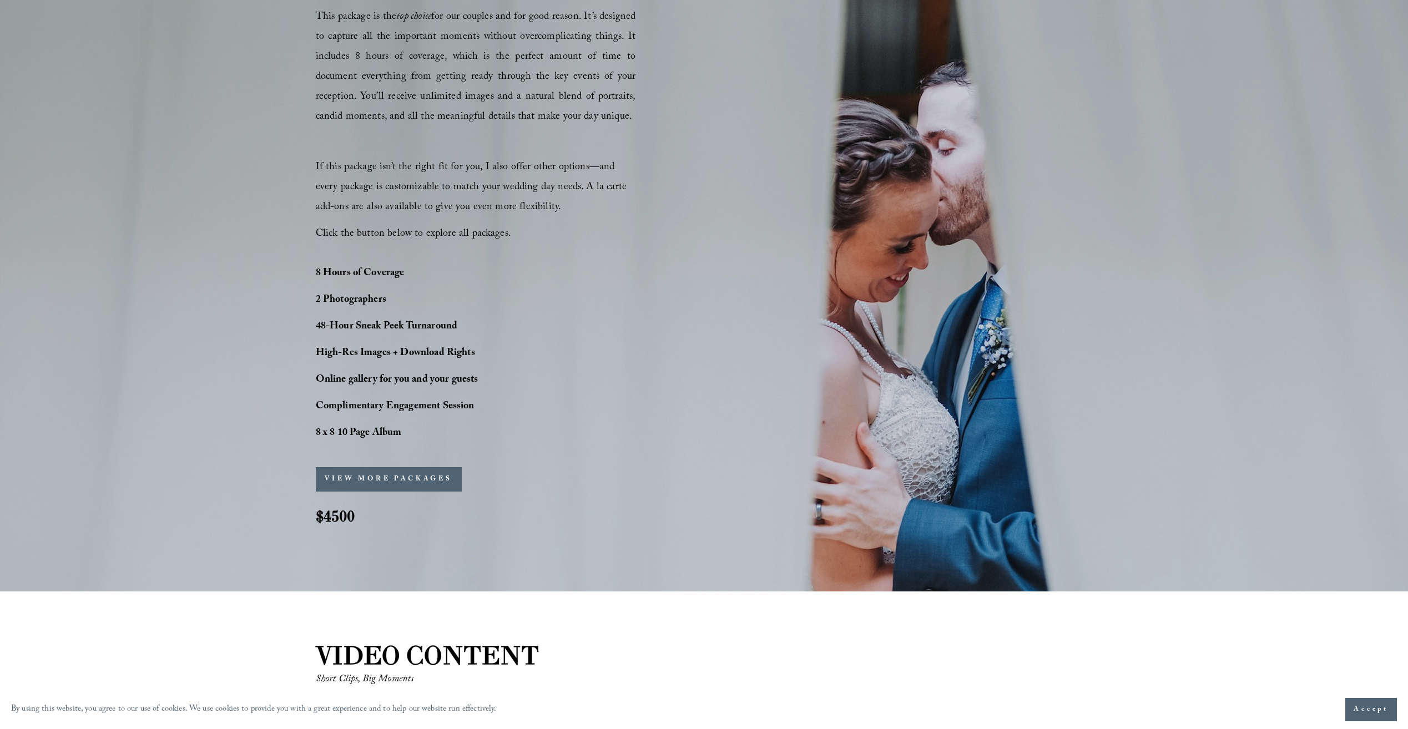
click at [198, 346] on div "PERFECT PHOTO COVERAGE This package is the top choice for our couples and for g…" at bounding box center [704, 251] width 1408 height 587
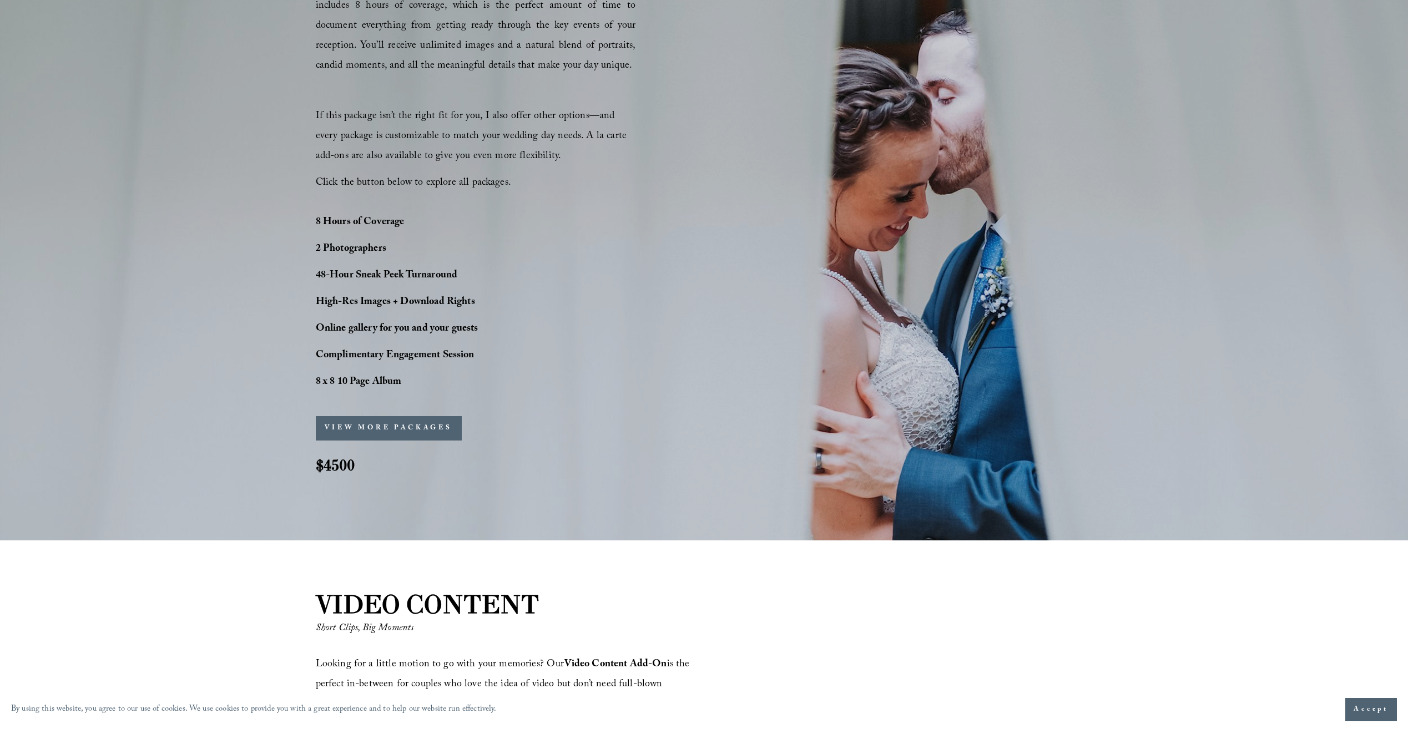
scroll to position [944, 0]
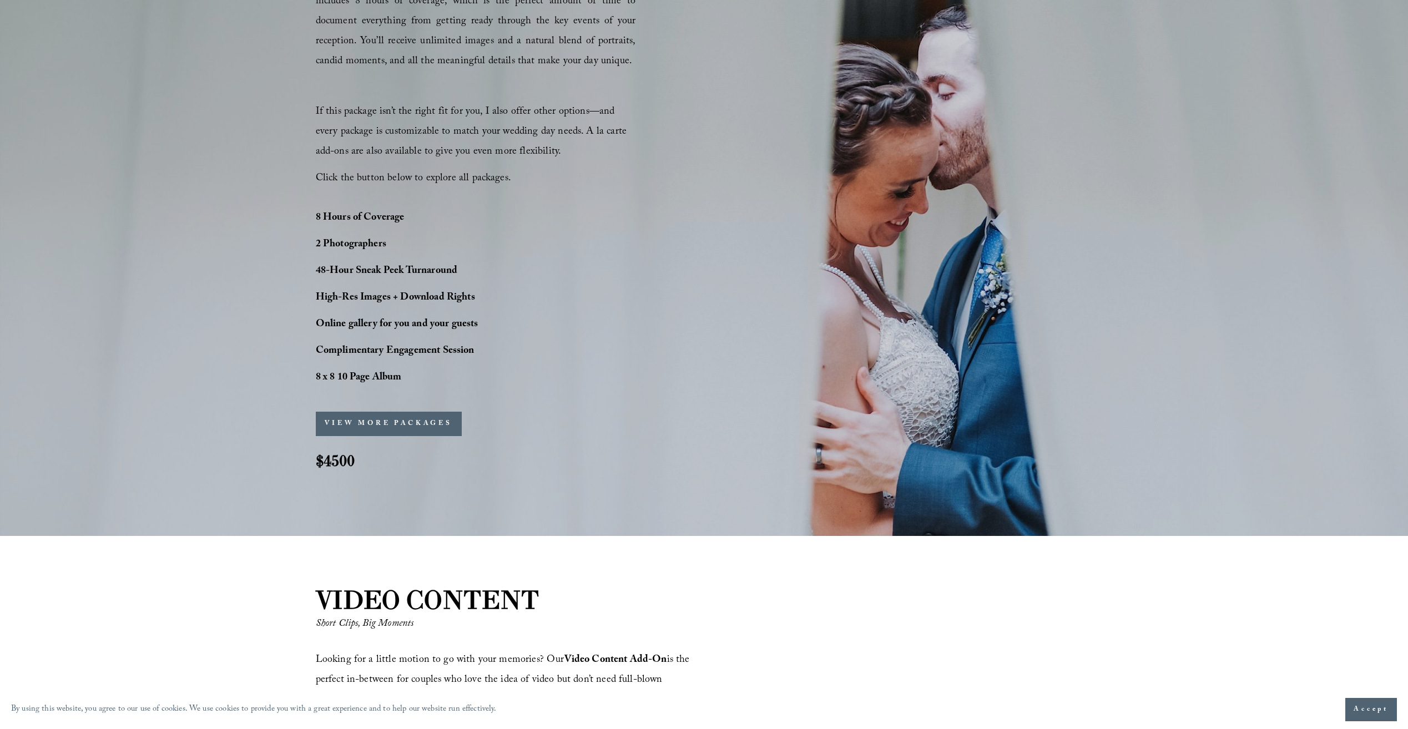
click at [397, 217] on strong "8 Hours of Coverage" at bounding box center [360, 218] width 89 height 17
click at [463, 161] on span "If this package isn’t the right fit for you, I also offer other options—and eve…" at bounding box center [473, 132] width 314 height 57
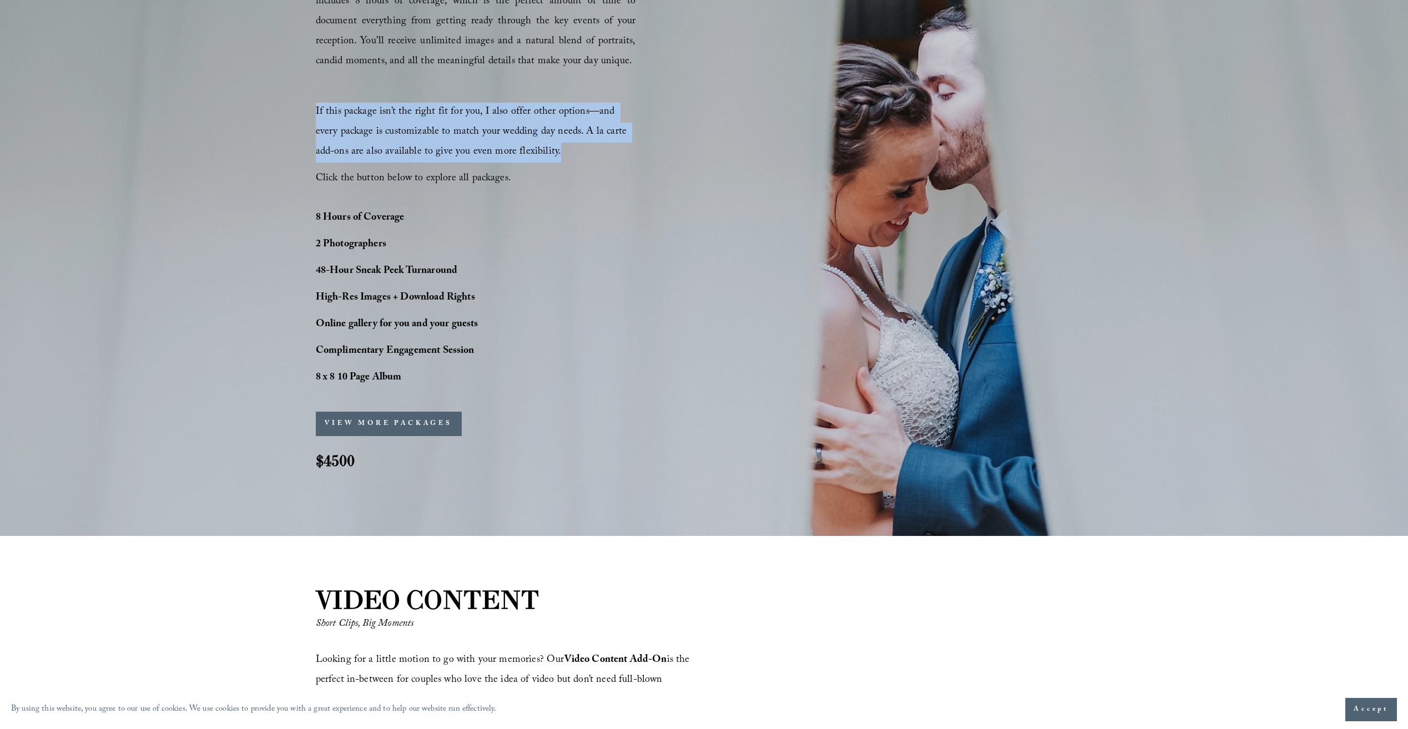
click at [463, 161] on span "If this package isn’t the right fit for you, I also offer other options—and eve…" at bounding box center [473, 132] width 314 height 57
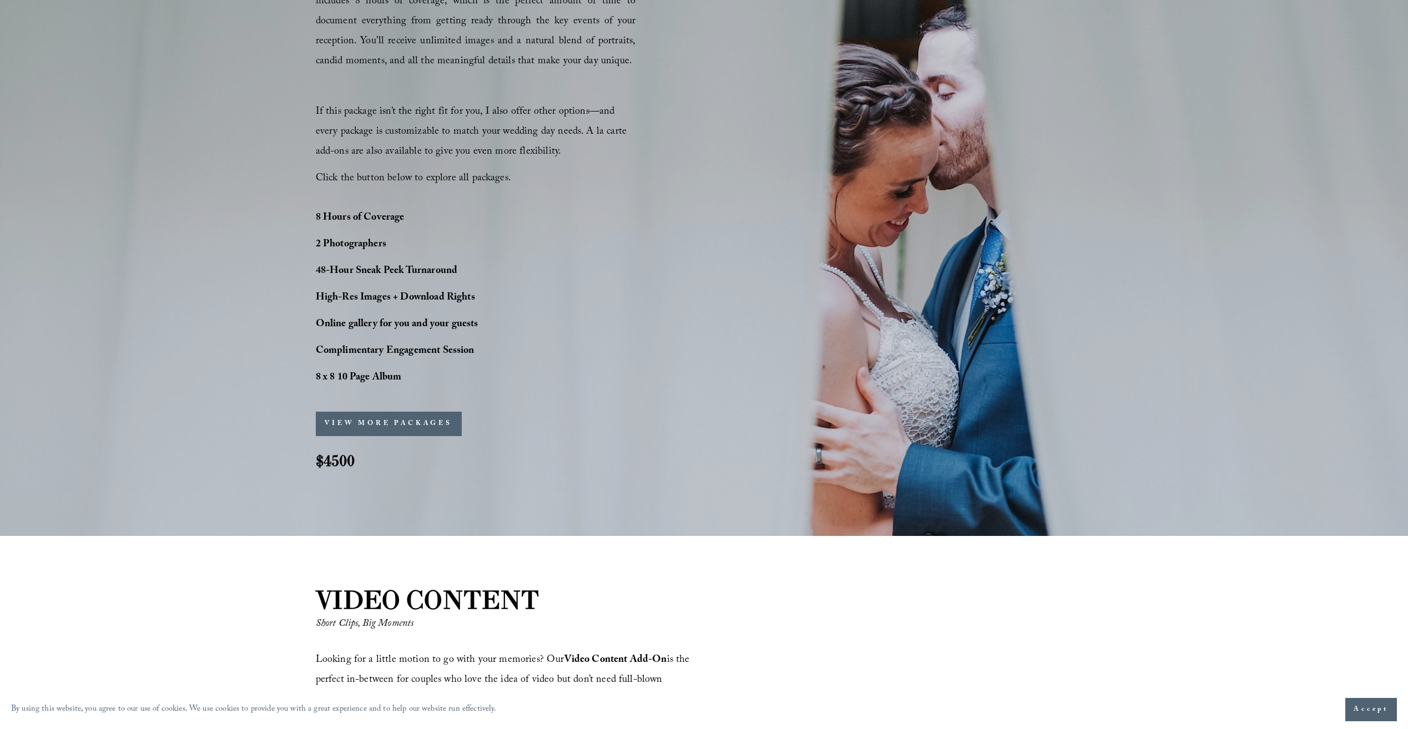
drag, startPoint x: 463, startPoint y: 161, endPoint x: 638, endPoint y: 189, distance: 177.0
click at [638, 189] on div "PERFECT PHOTO COVERAGE This package is the top choice for our couples and for g…" at bounding box center [704, 196] width 1408 height 587
click at [521, 195] on div "PERFECT PHOTO COVERAGE This package is the top choice for our couples and for g…" at bounding box center [704, 196] width 1408 height 587
click at [399, 435] on button "VIEW MORE PACKAGES" at bounding box center [389, 424] width 146 height 24
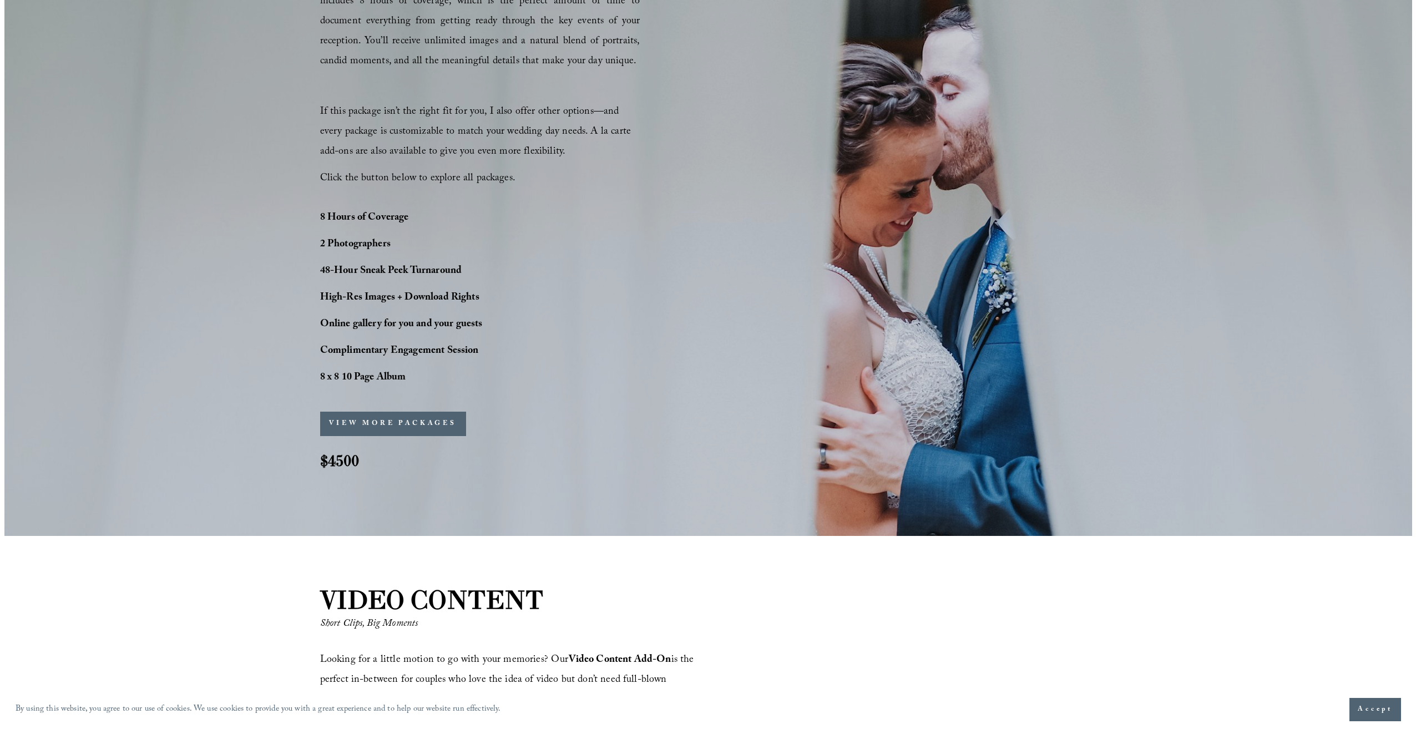
scroll to position [946, 0]
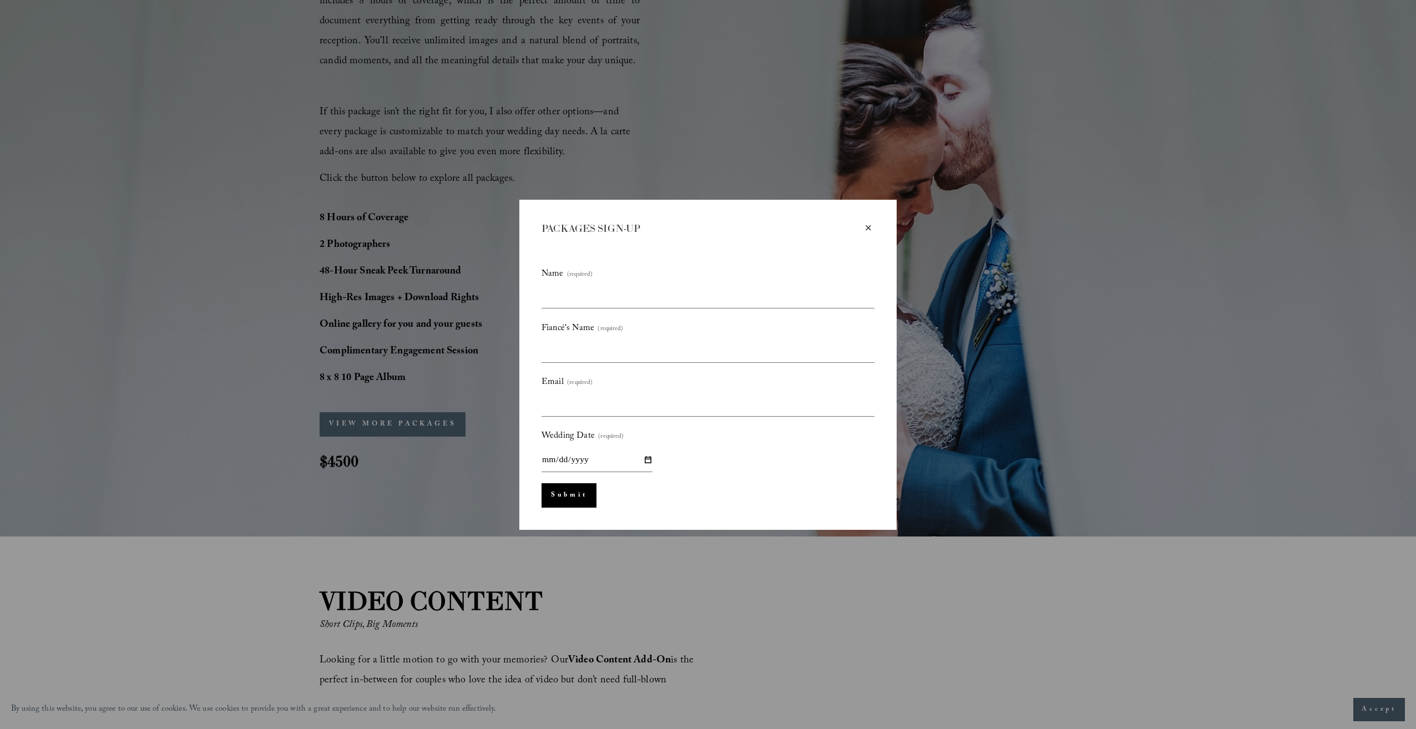
click at [740, 616] on div "× PACKAGES SIGN-UP Name (required) Fiancé's Name (required) Email (required) We…" at bounding box center [708, 364] width 1416 height 729
click at [870, 229] on div "×" at bounding box center [868, 228] width 12 height 12
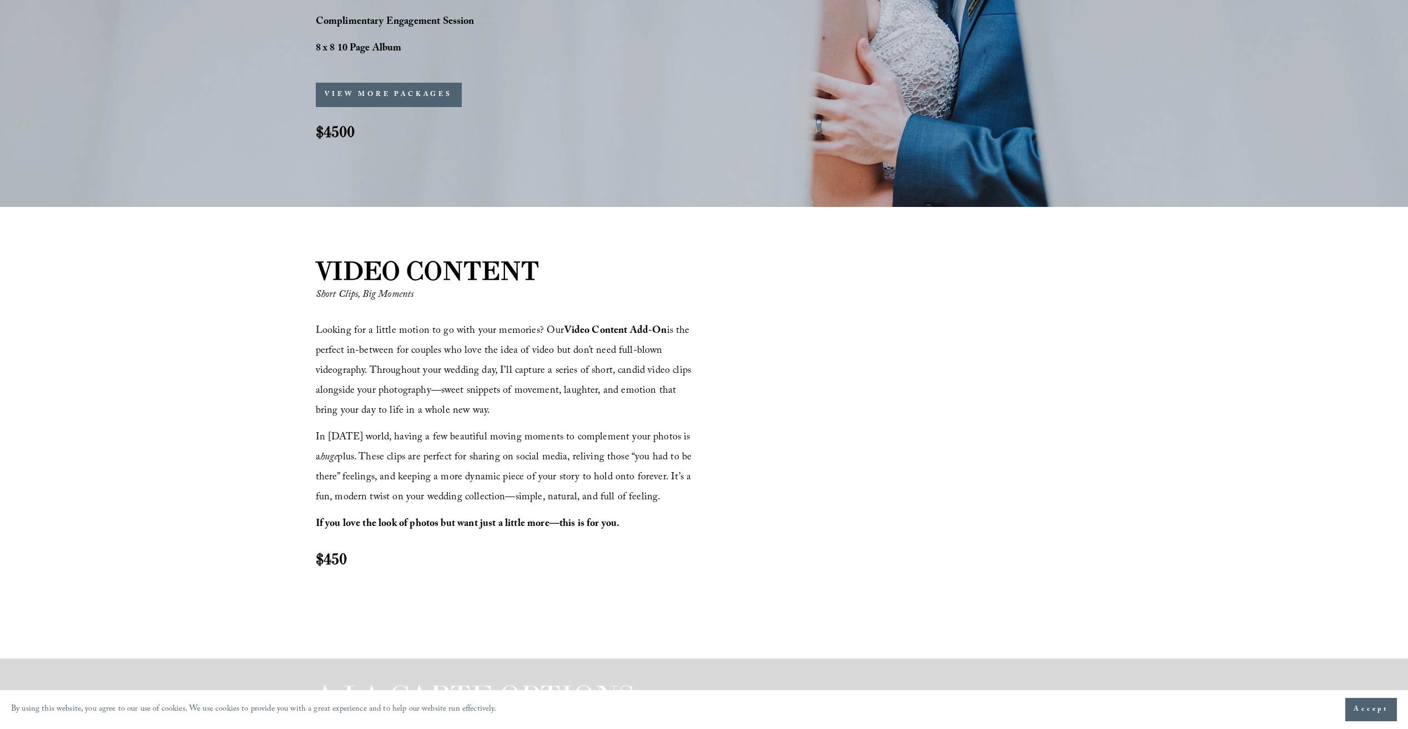
scroll to position [1277, 0]
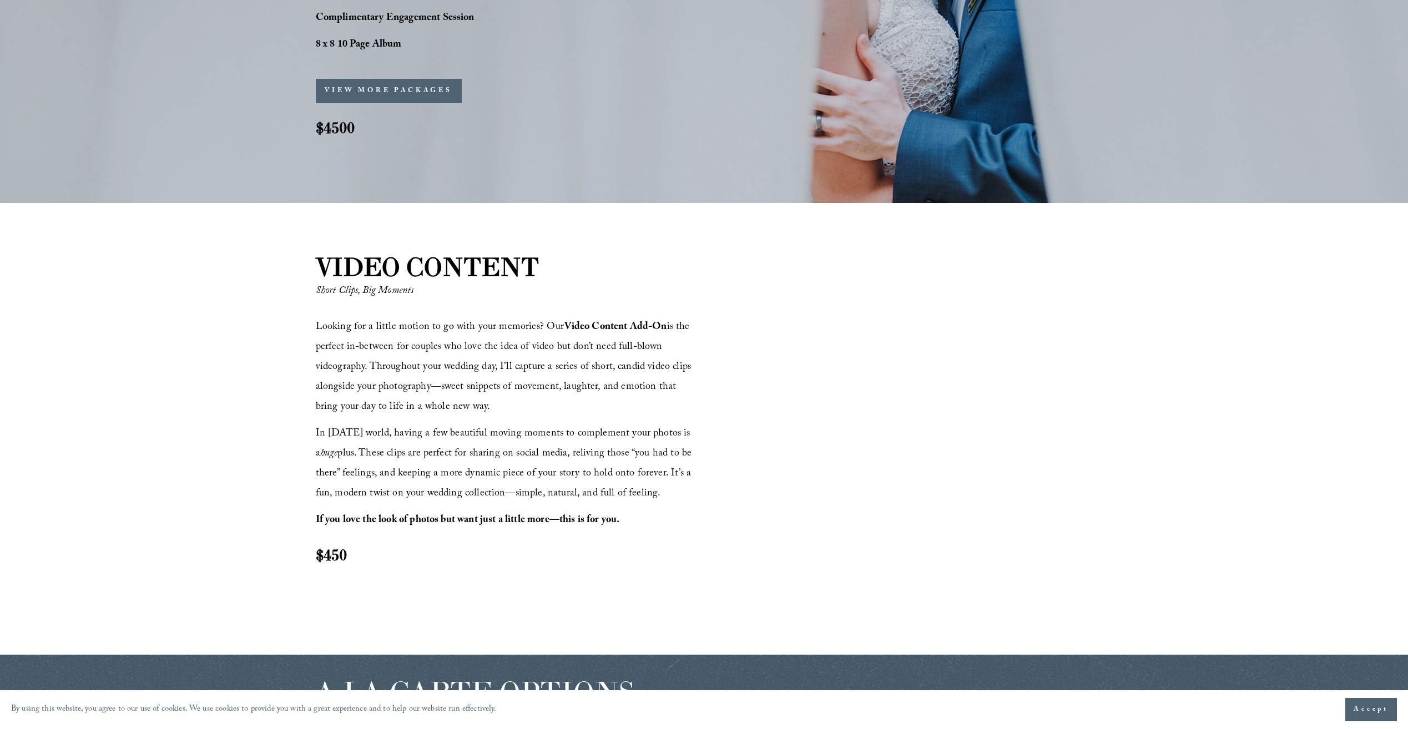
click at [517, 410] on p "Looking for a little motion to go with your memories? Our Video Content Add-On …" at bounding box center [508, 368] width 385 height 100
click at [512, 386] on span "Looking for a little motion to go with your memories? Our Video Content Add-On …" at bounding box center [505, 367] width 379 height 97
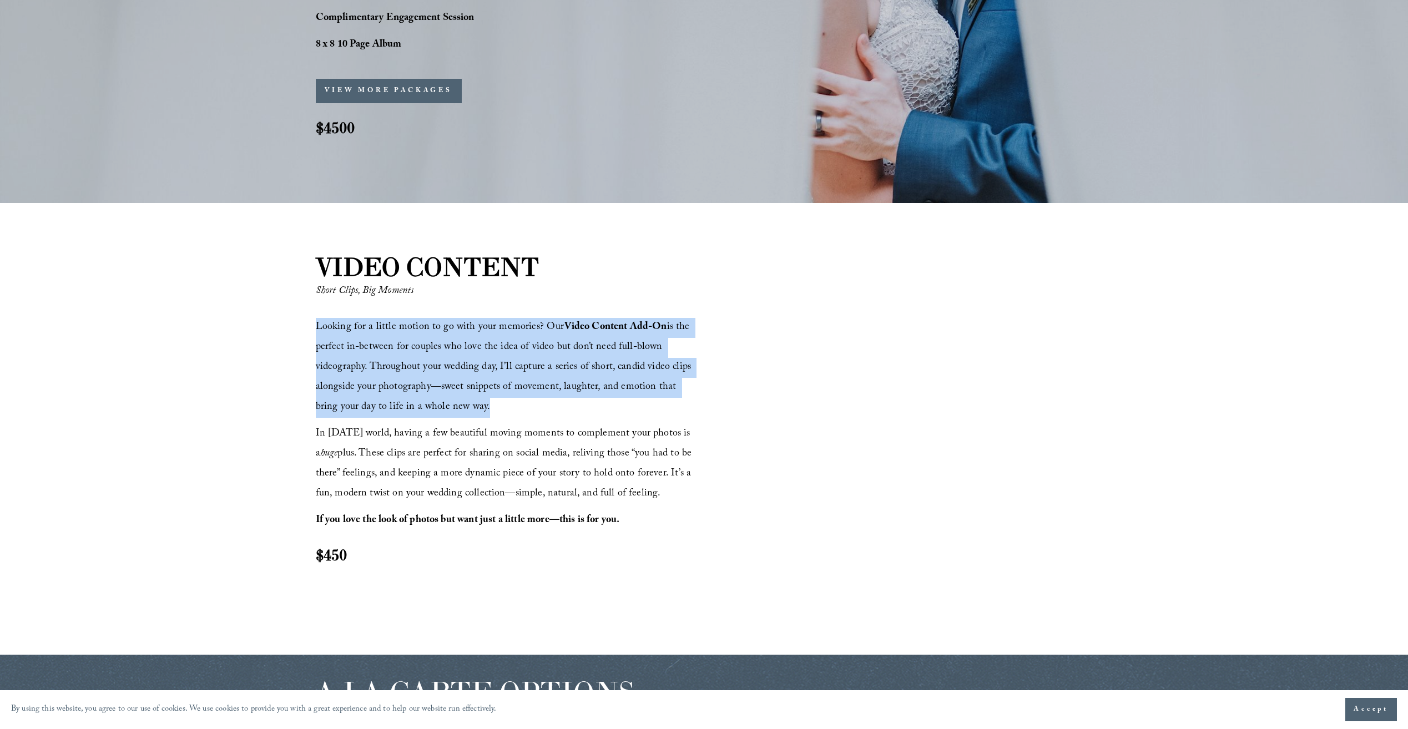
click at [512, 386] on span "Looking for a little motion to go with your memories? Our Video Content Add-On …" at bounding box center [505, 367] width 379 height 97
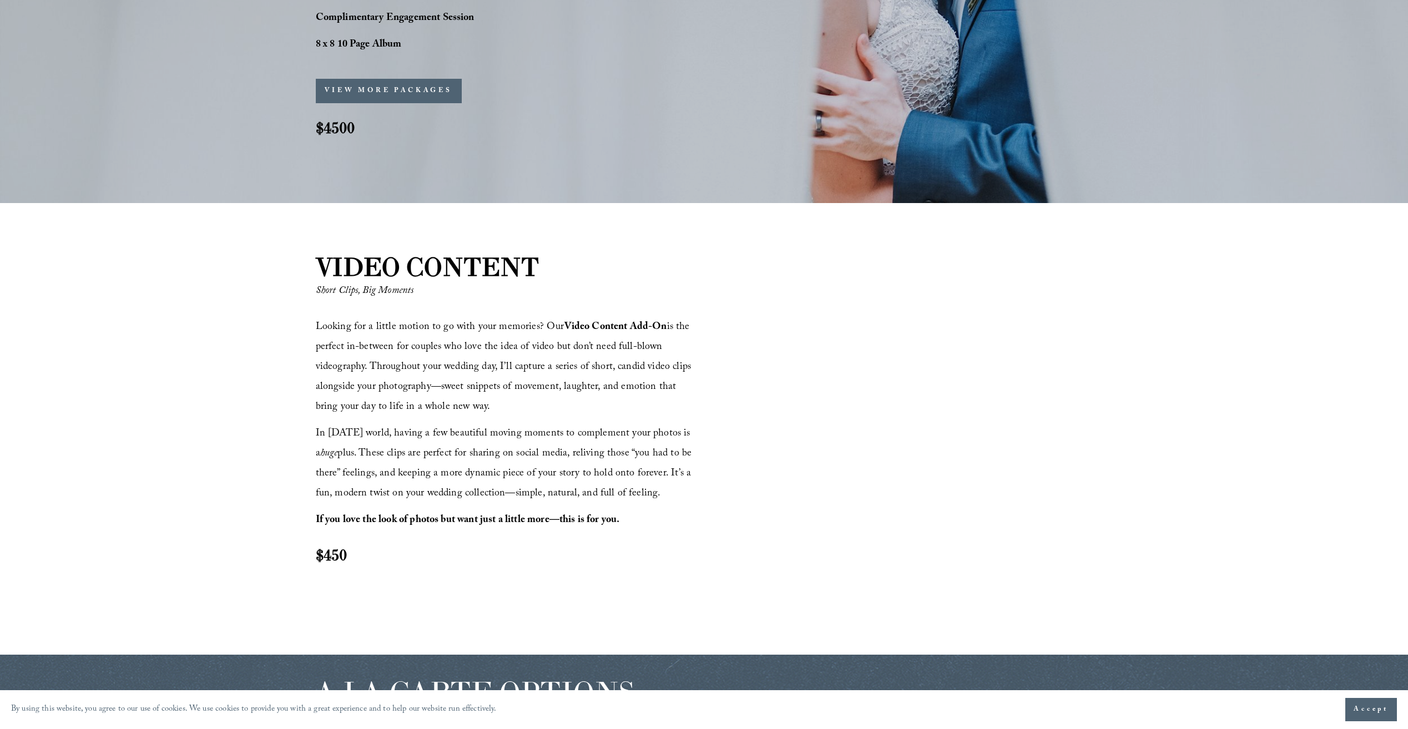
drag, startPoint x: 512, startPoint y: 386, endPoint x: 452, endPoint y: 454, distance: 90.8
click at [452, 454] on span "In [DATE] world, having a few beautiful moving moments to complement your photo…" at bounding box center [505, 464] width 379 height 77
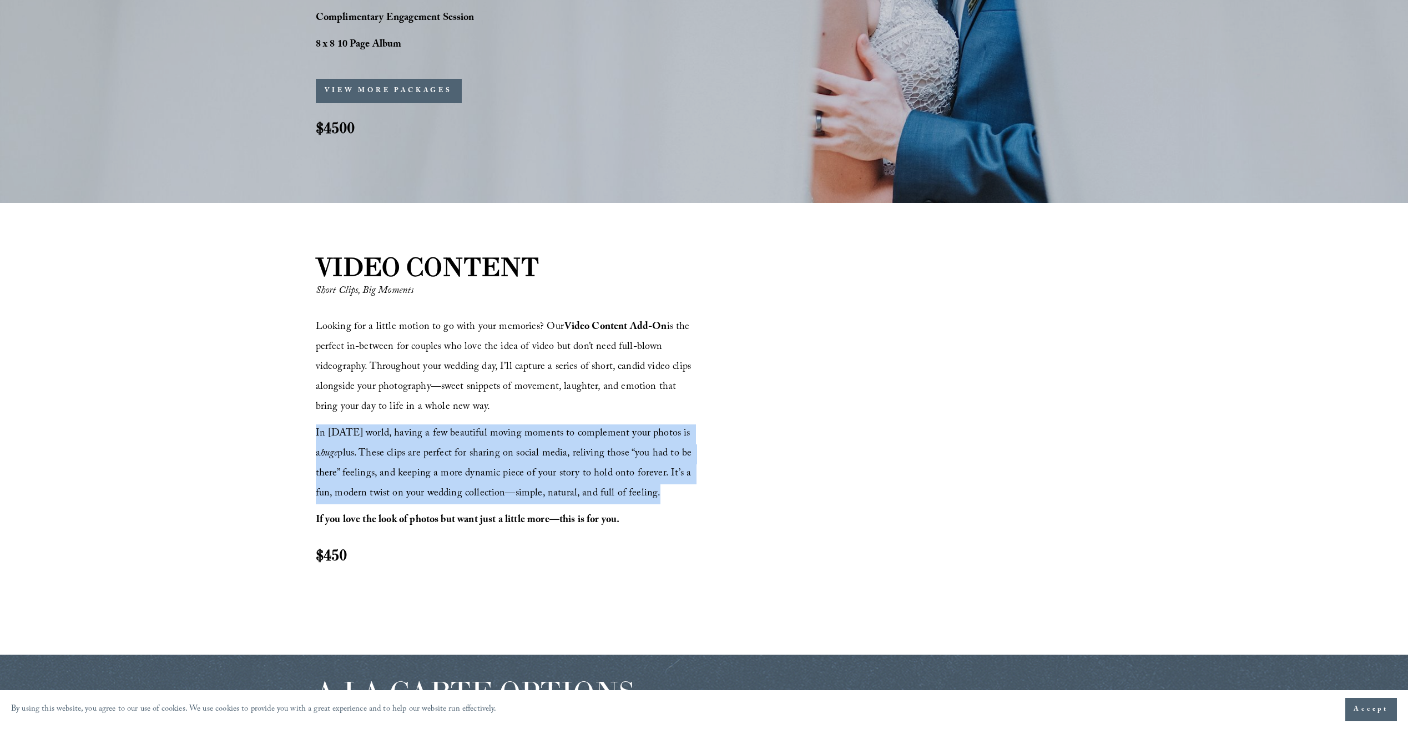
click at [452, 454] on span "In [DATE] world, having a few beautiful moving moments to complement your photo…" at bounding box center [505, 464] width 379 height 77
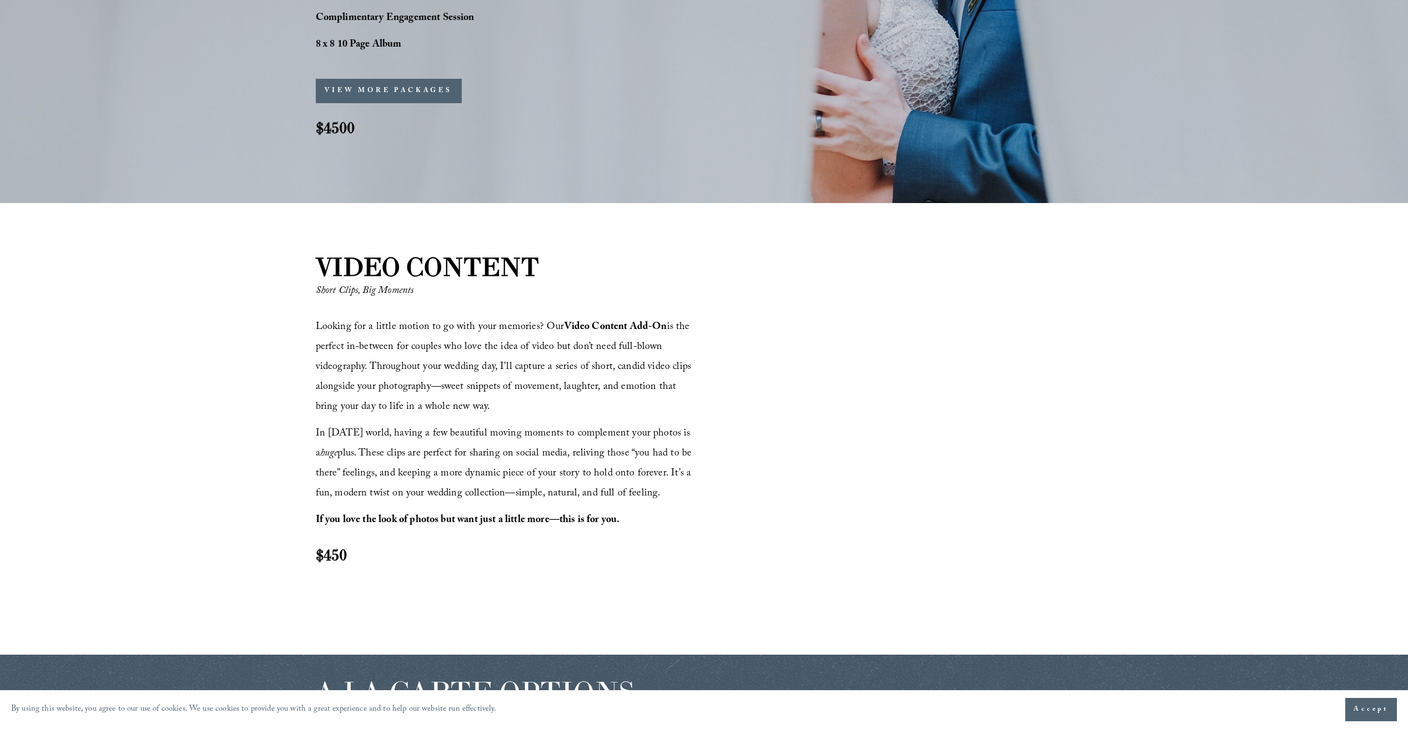
drag, startPoint x: 452, startPoint y: 454, endPoint x: 388, endPoint y: 548, distance: 113.9
click at [388, 548] on h2 "$450" at bounding box center [508, 554] width 385 height 21
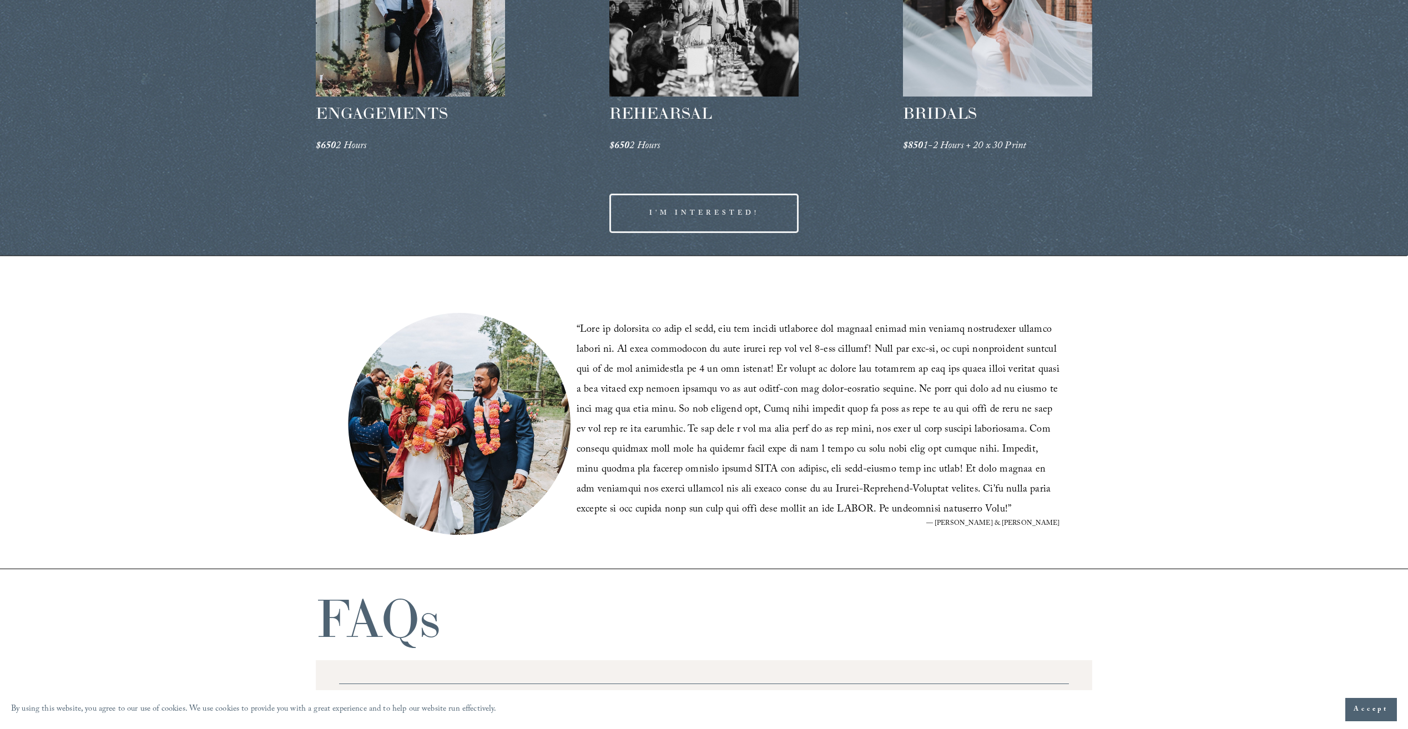
scroll to position [2055, 0]
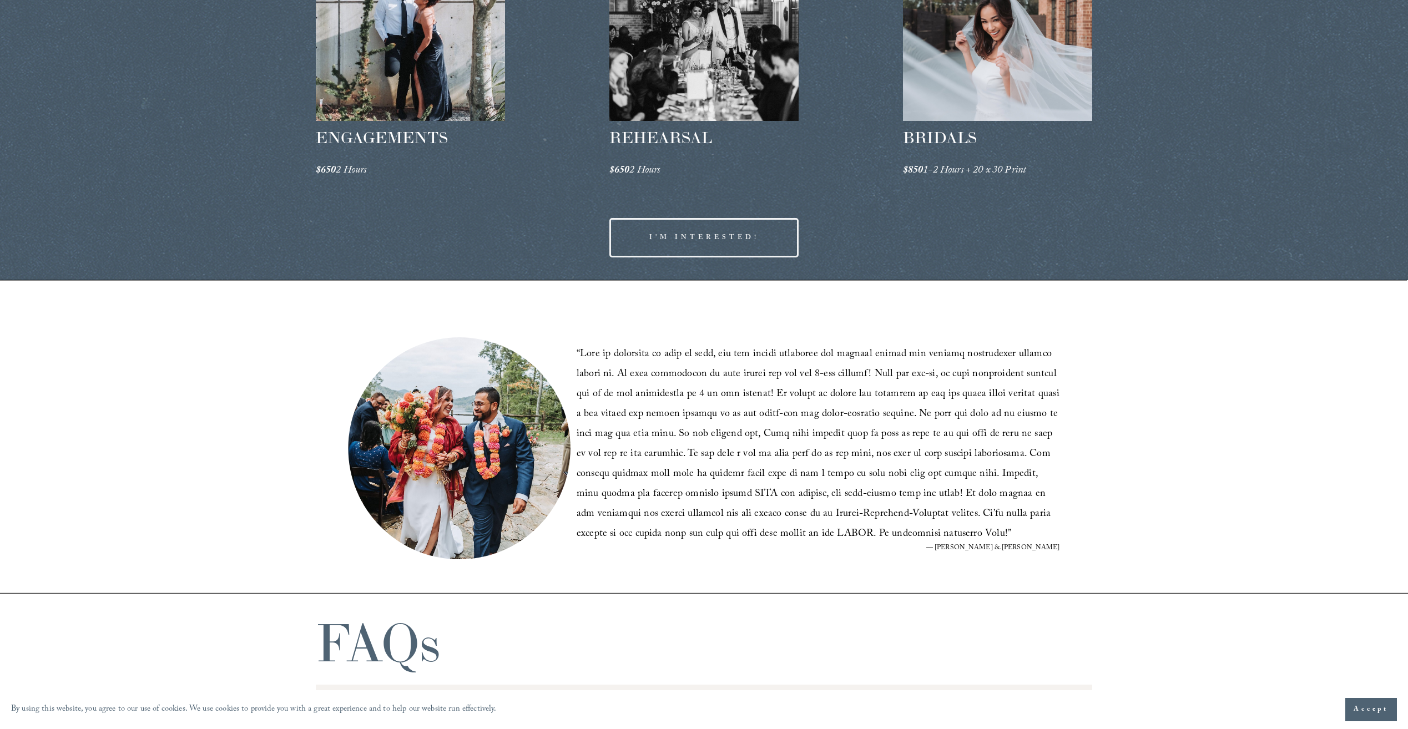
click at [717, 244] on link "I'M INTERESTED!" at bounding box center [704, 237] width 190 height 39
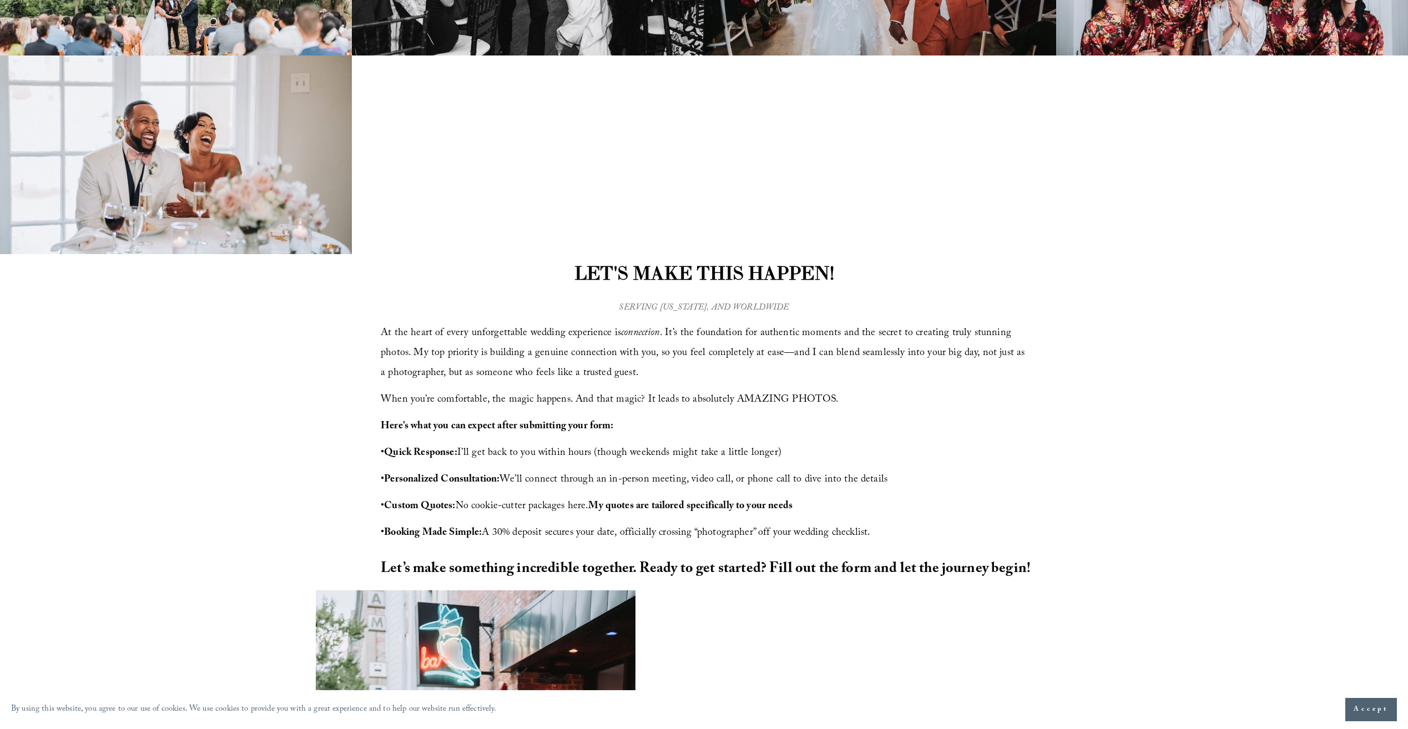
scroll to position [239, 0]
